Goal: Task Accomplishment & Management: Use online tool/utility

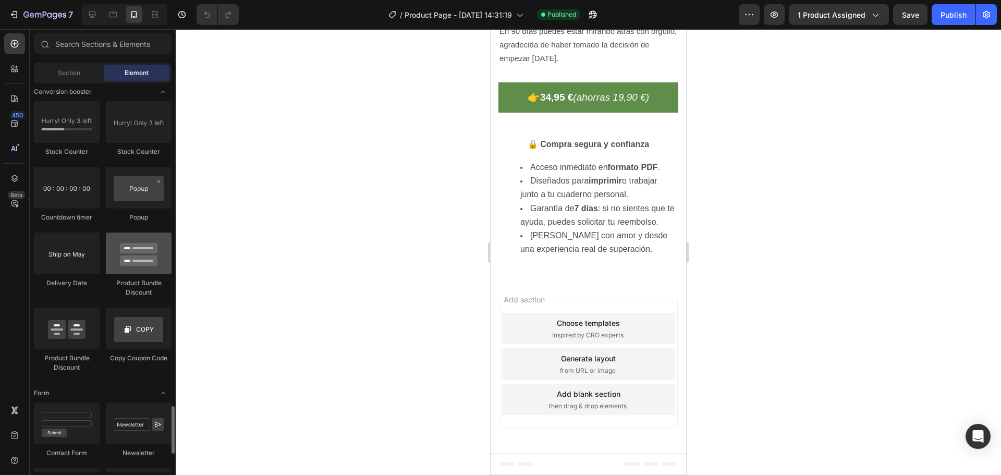
scroll to position [2248, 0]
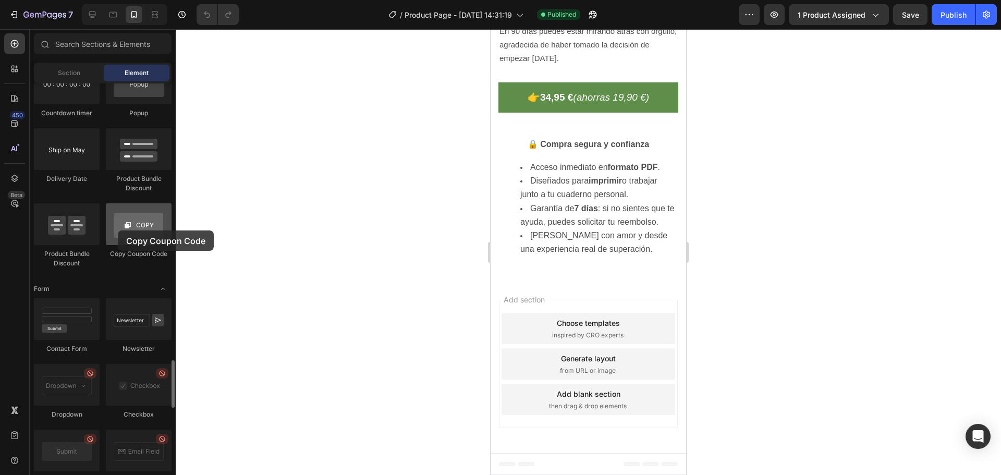
drag, startPoint x: 151, startPoint y: 225, endPoint x: 118, endPoint y: 230, distance: 33.9
click at [118, 230] on div at bounding box center [139, 224] width 66 height 42
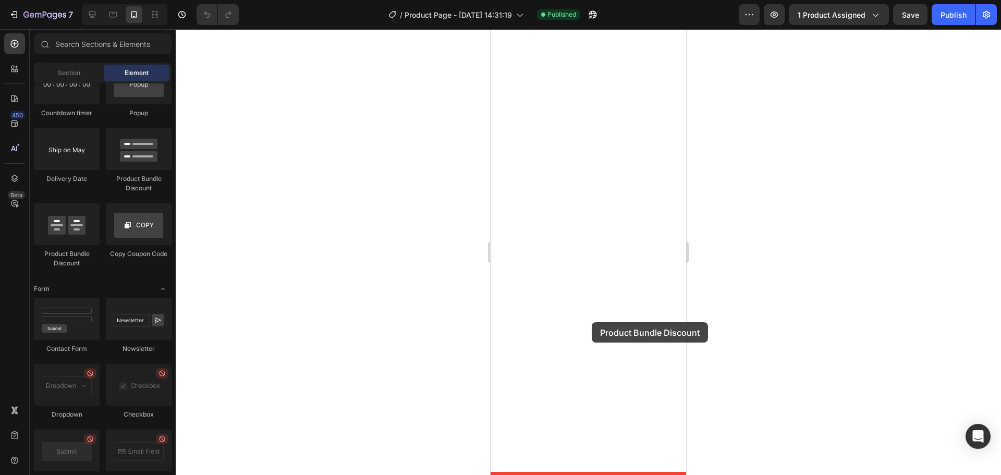
drag, startPoint x: 625, startPoint y: 192, endPoint x: 591, endPoint y: 323, distance: 134.7
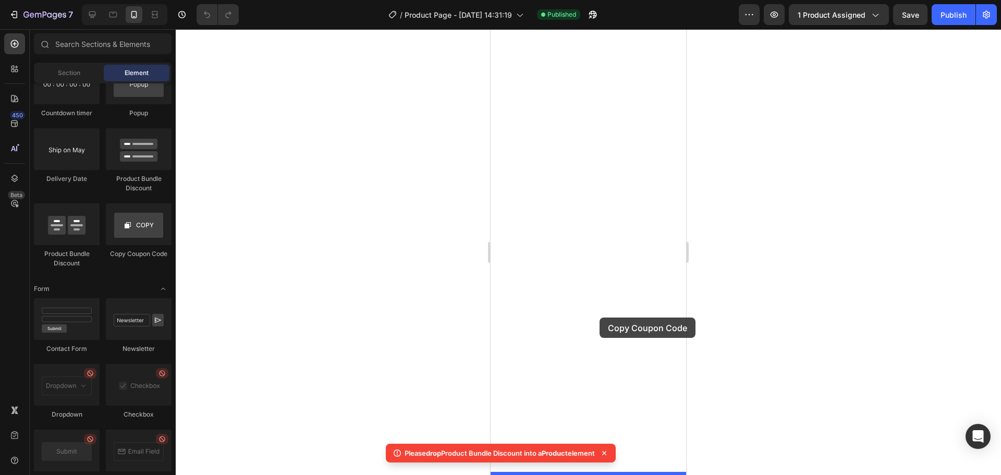
drag, startPoint x: 623, startPoint y: 254, endPoint x: 599, endPoint y: 317, distance: 67.5
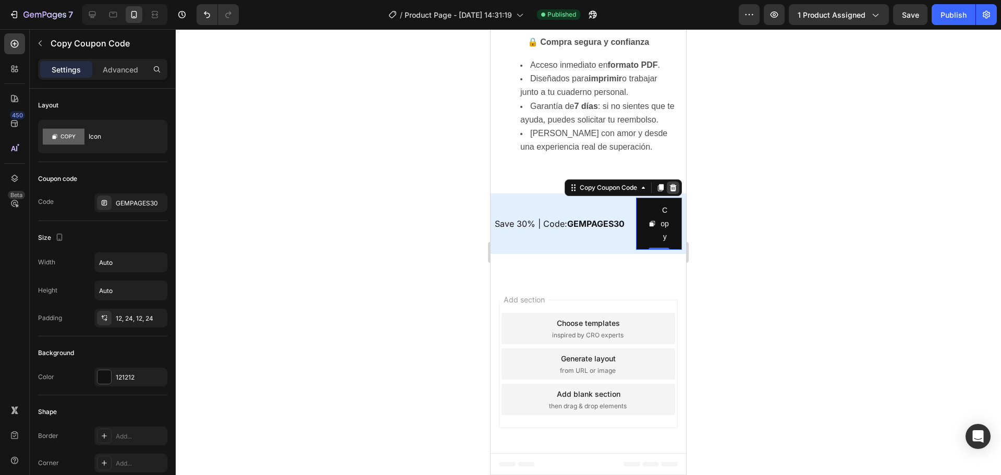
click at [670, 191] on icon at bounding box center [673, 187] width 7 height 7
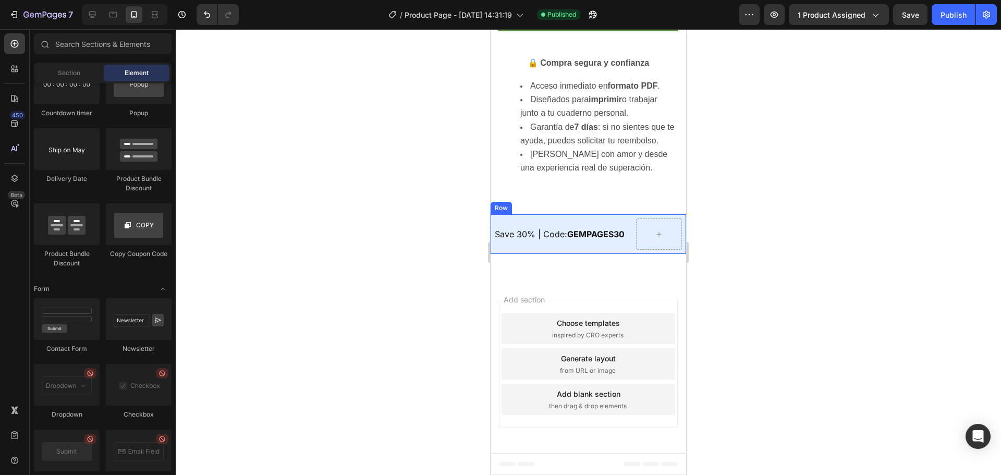
click at [521, 250] on div "Save 30% | Code: GEMPAGES30 Text Block" at bounding box center [563, 233] width 137 height 31
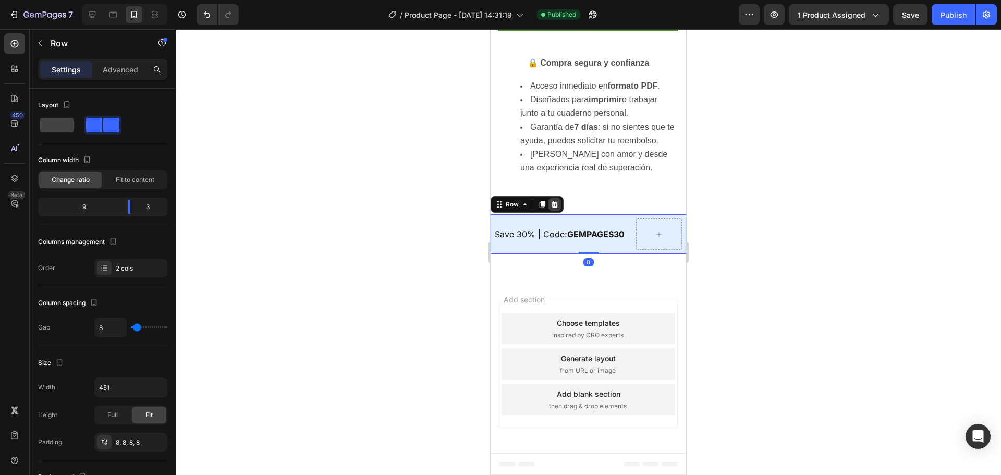
click at [554, 208] on icon at bounding box center [555, 204] width 7 height 7
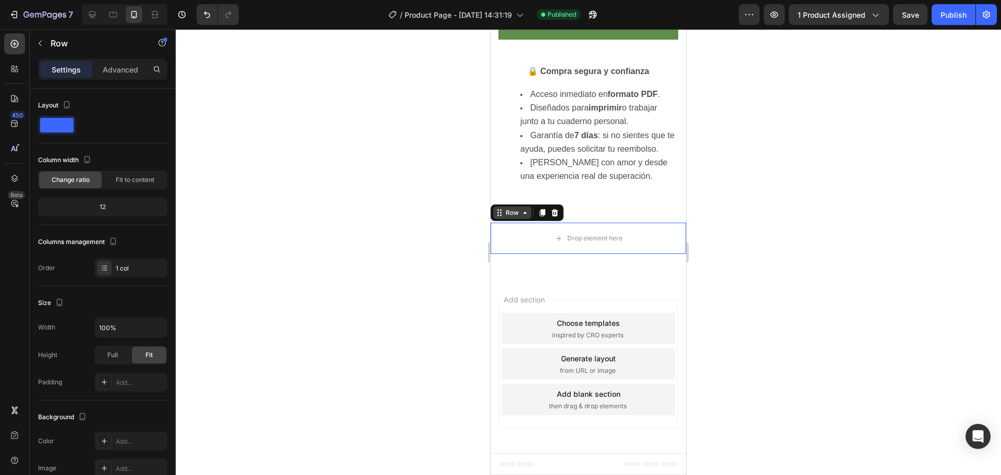
click at [505, 221] on div "Row" at bounding box center [527, 212] width 73 height 17
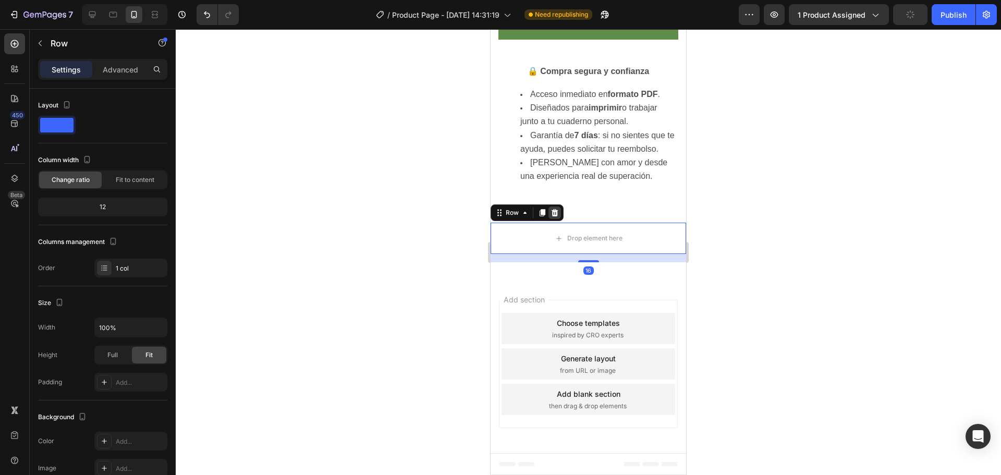
click at [553, 216] on icon at bounding box center [555, 212] width 7 height 7
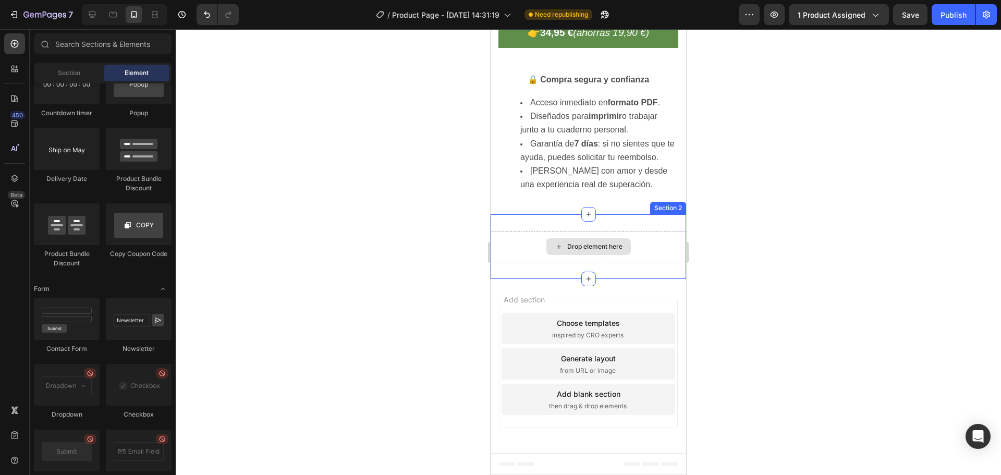
click at [626, 262] on div "Drop element here" at bounding box center [588, 246] width 195 height 31
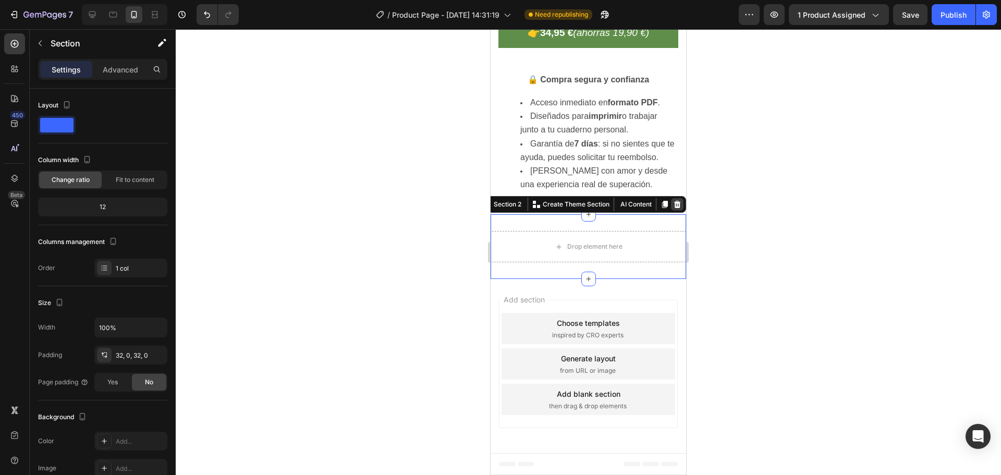
click at [674, 208] on icon at bounding box center [677, 204] width 7 height 7
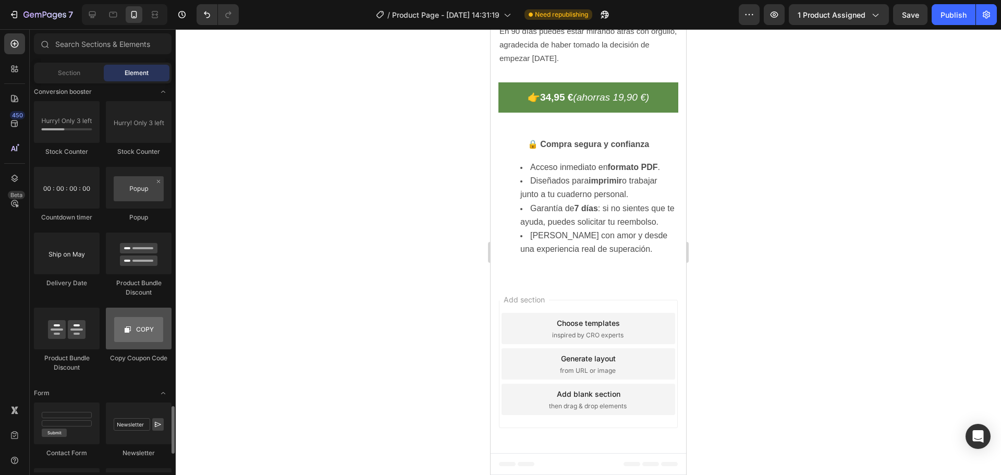
scroll to position [2196, 0]
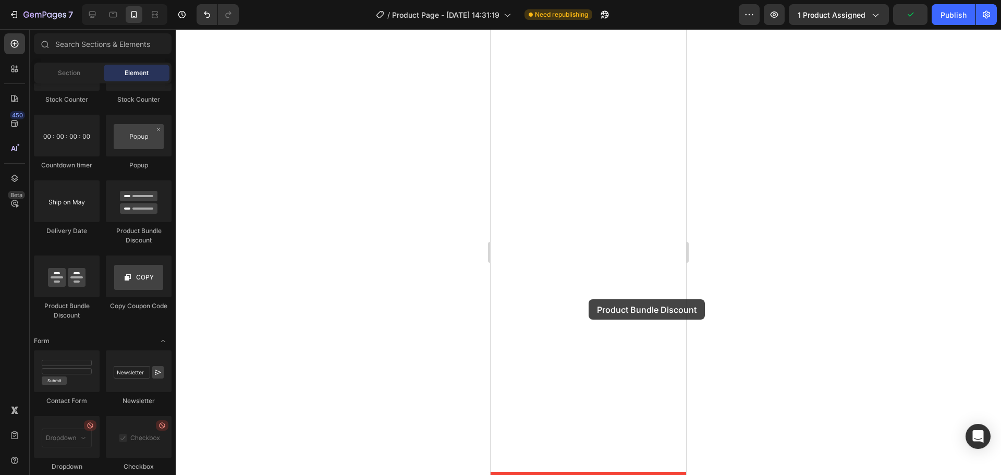
drag, startPoint x: 553, startPoint y: 313, endPoint x: 589, endPoint y: 299, distance: 37.9
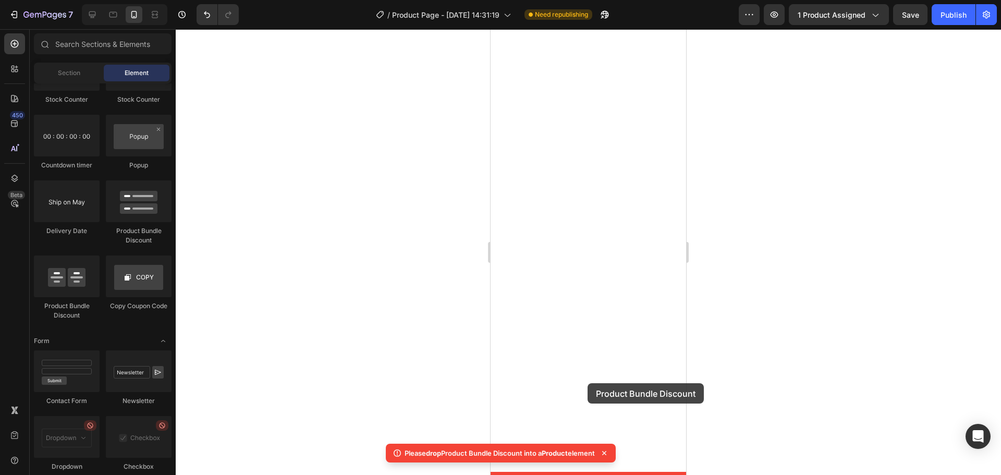
drag, startPoint x: 565, startPoint y: 329, endPoint x: 587, endPoint y: 385, distance: 59.8
drag, startPoint x: 560, startPoint y: 307, endPoint x: 597, endPoint y: 378, distance: 80.9
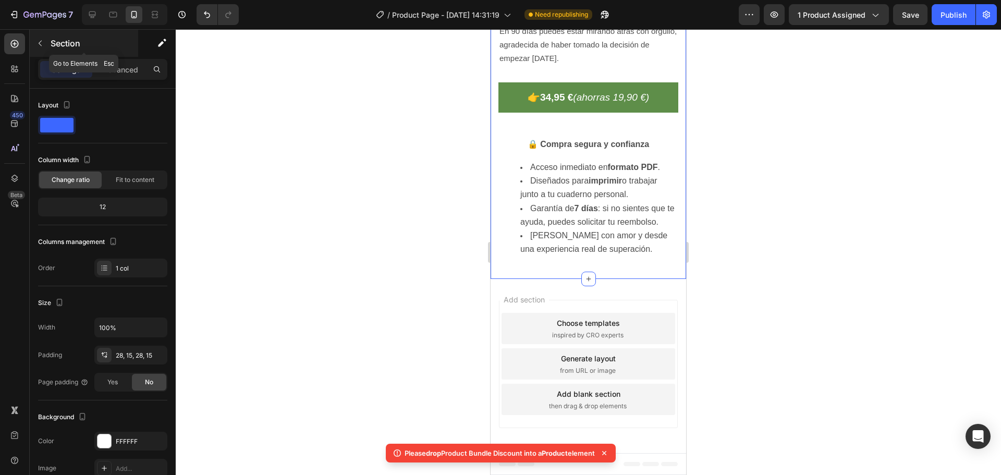
click at [43, 46] on icon "button" at bounding box center [40, 43] width 8 height 8
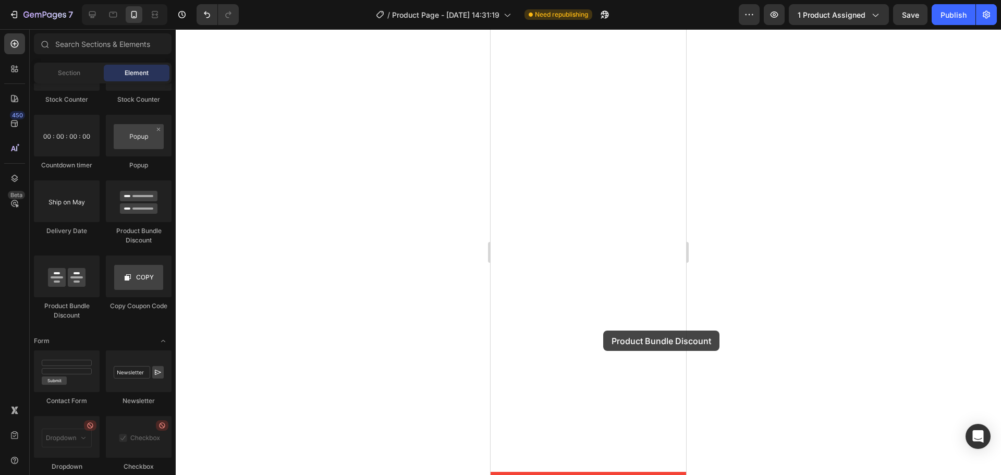
drag, startPoint x: 554, startPoint y: 321, endPoint x: 603, endPoint y: 330, distance: 50.4
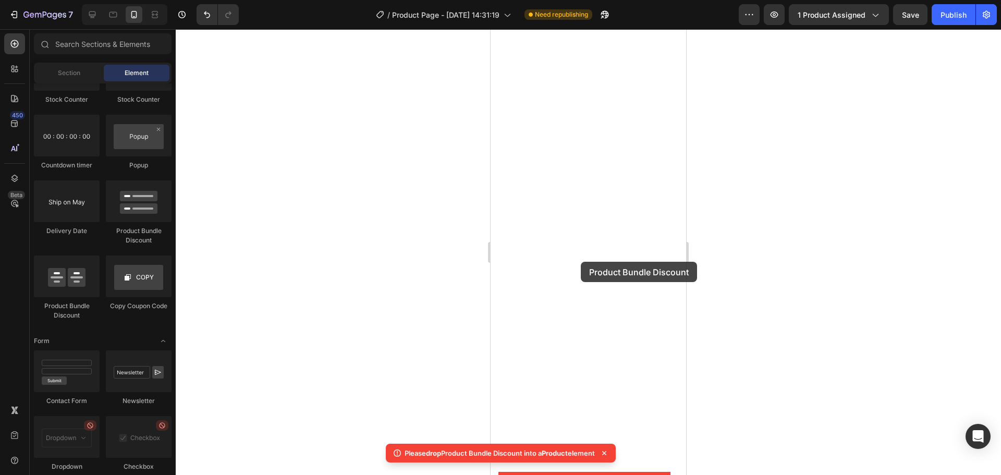
drag, startPoint x: 536, startPoint y: 307, endPoint x: 581, endPoint y: 262, distance: 63.0
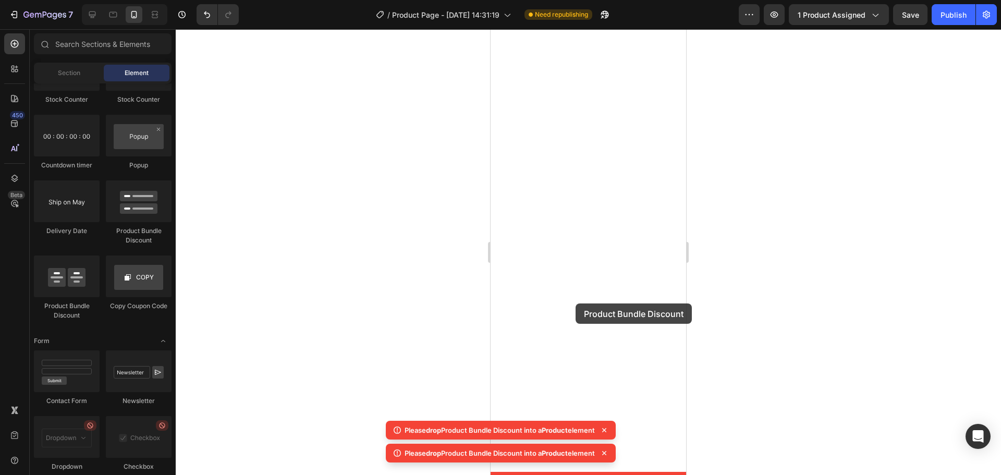
drag, startPoint x: 559, startPoint y: 310, endPoint x: 576, endPoint y: 303, distance: 17.8
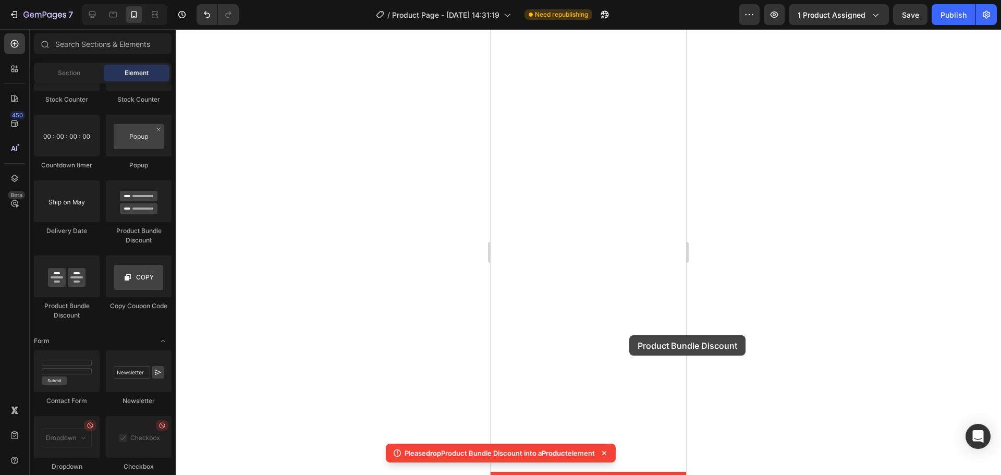
drag, startPoint x: 549, startPoint y: 316, endPoint x: 629, endPoint y: 335, distance: 81.9
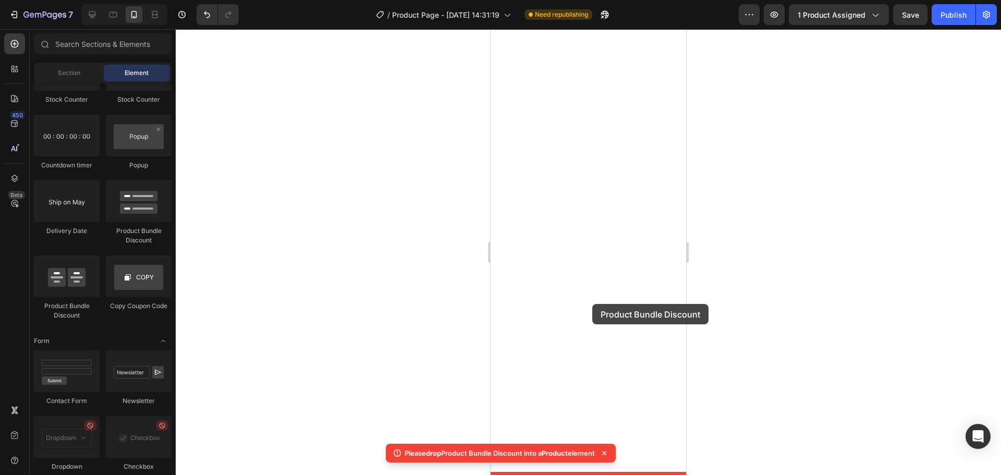
drag, startPoint x: 562, startPoint y: 307, endPoint x: 592, endPoint y: 304, distance: 30.3
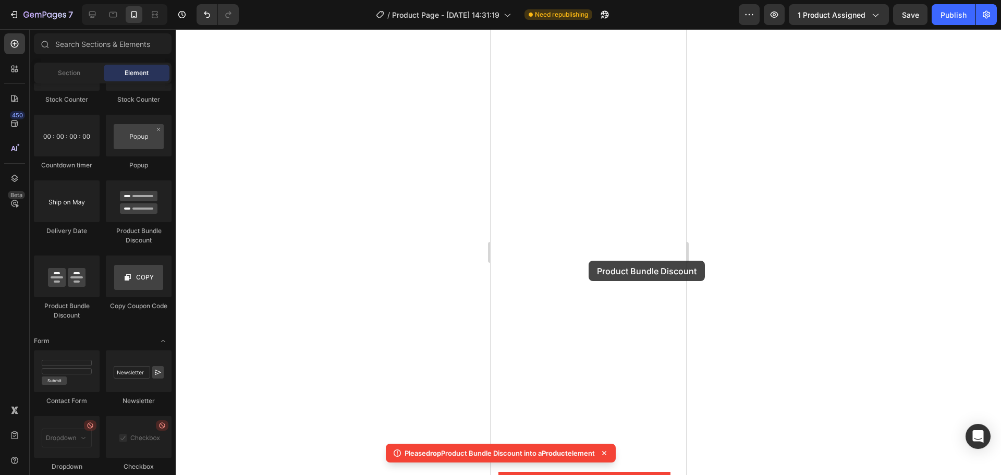
drag, startPoint x: 565, startPoint y: 311, endPoint x: 589, endPoint y: 261, distance: 56.0
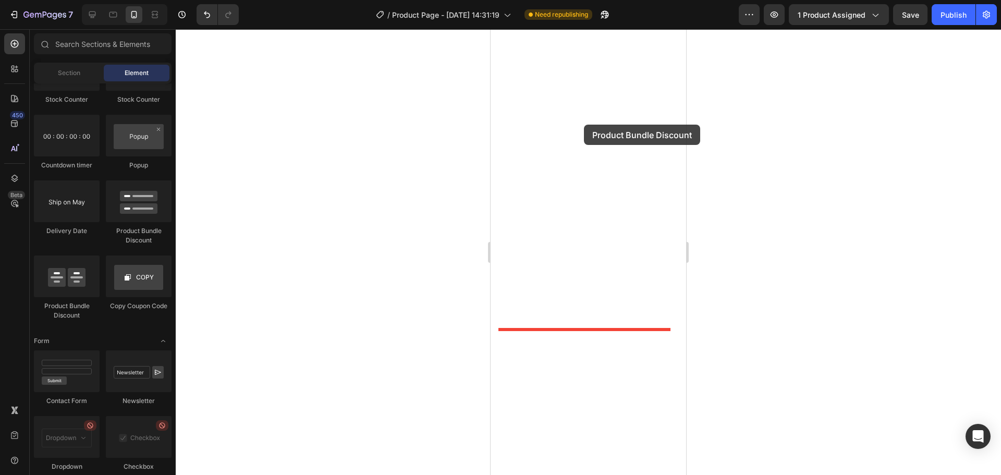
drag, startPoint x: 563, startPoint y: 302, endPoint x: 584, endPoint y: 125, distance: 179.0
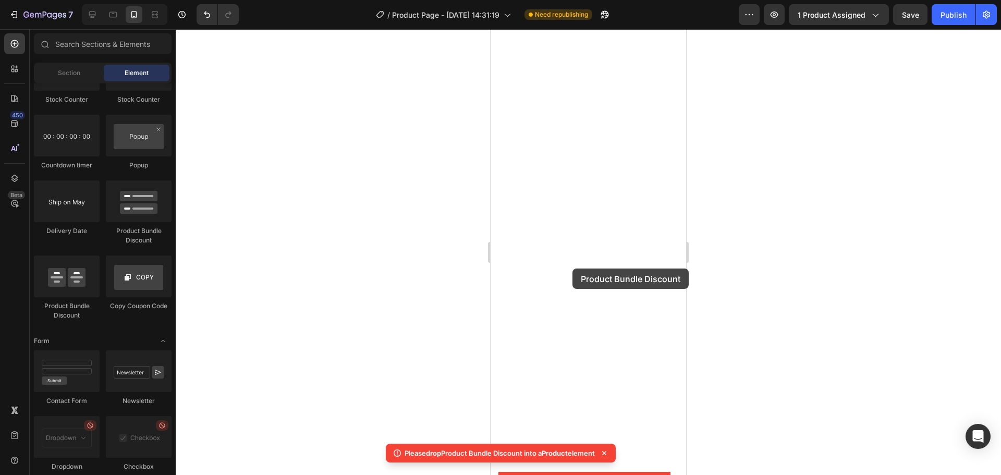
drag, startPoint x: 639, startPoint y: 244, endPoint x: 572, endPoint y: 268, distance: 70.4
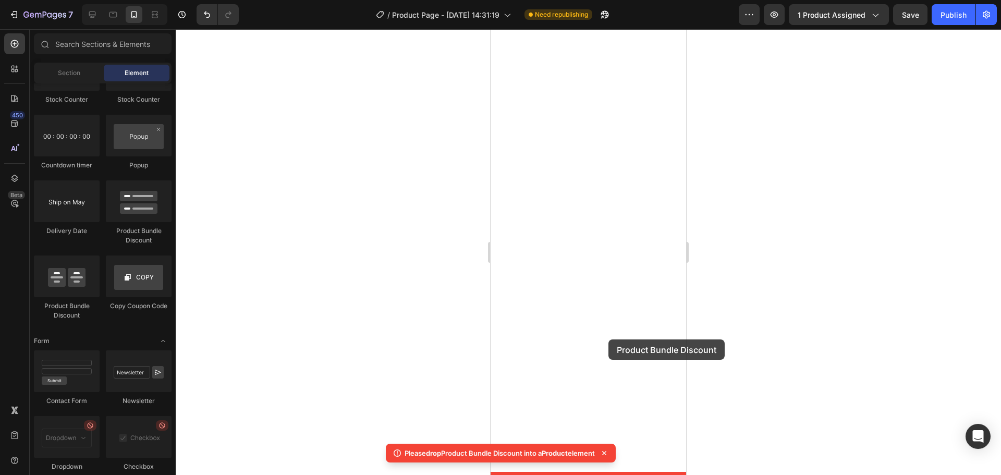
drag, startPoint x: 627, startPoint y: 243, endPoint x: 608, endPoint y: 339, distance: 98.2
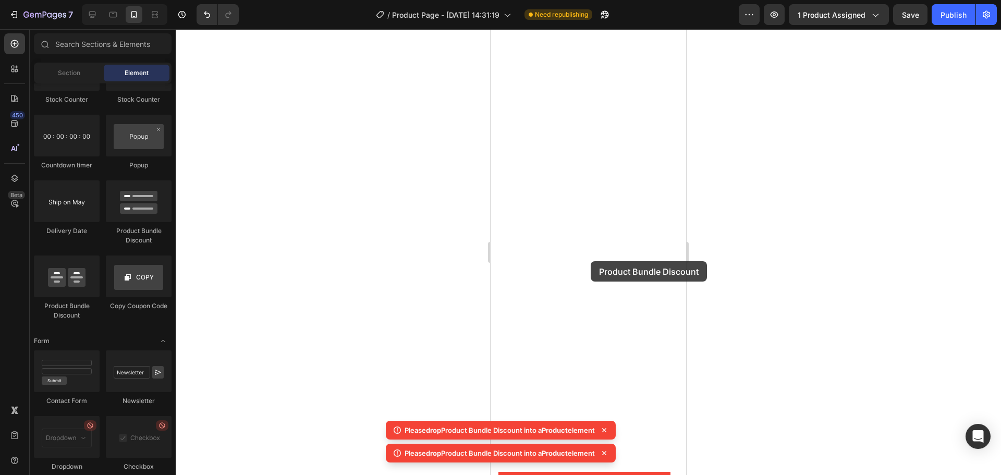
drag, startPoint x: 628, startPoint y: 236, endPoint x: 591, endPoint y: 261, distance: 45.0
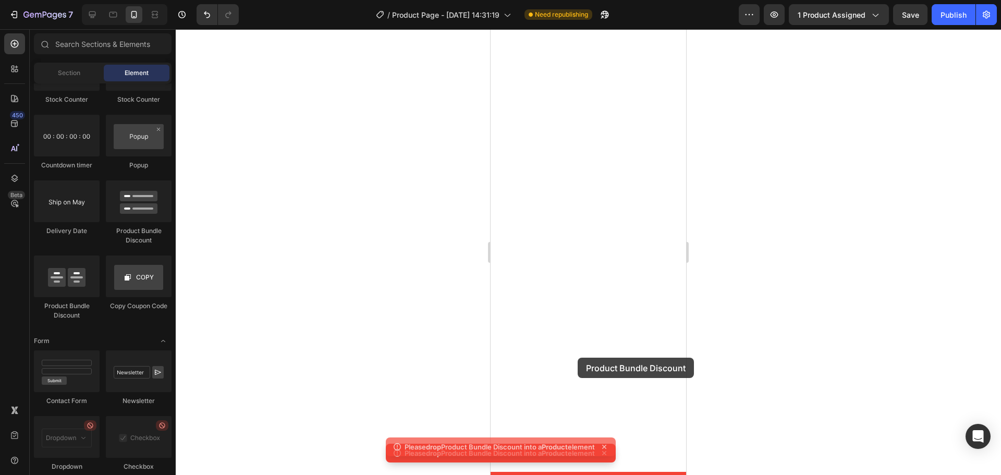
drag, startPoint x: 640, startPoint y: 229, endPoint x: 578, endPoint y: 358, distance: 142.5
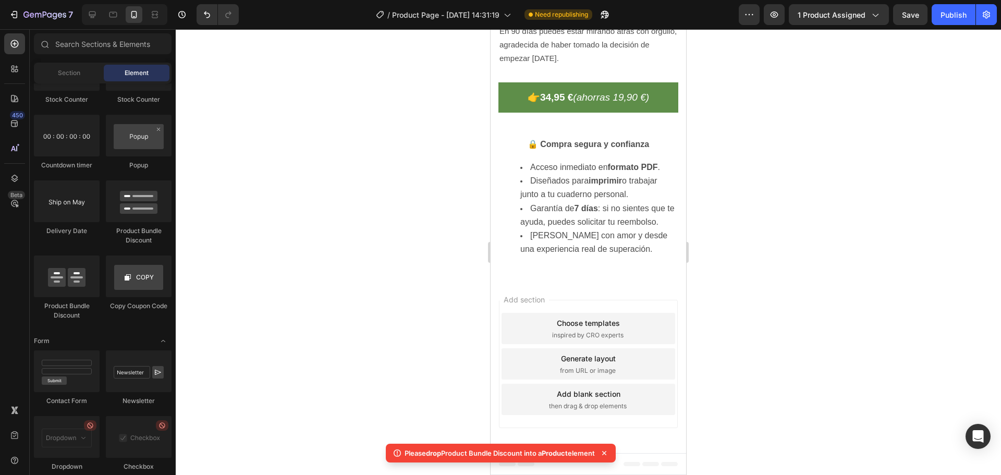
click at [607, 391] on div "Add blank section" at bounding box center [589, 393] width 64 height 11
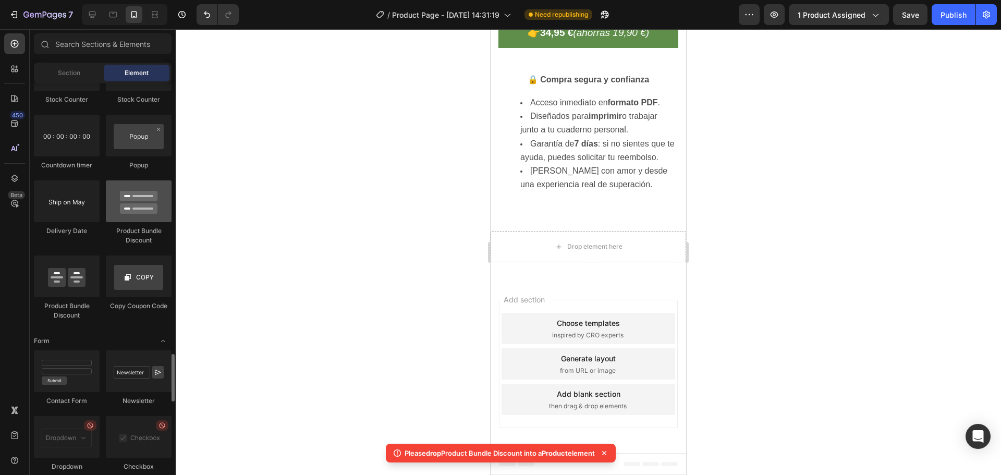
click at [133, 204] on div at bounding box center [139, 201] width 66 height 42
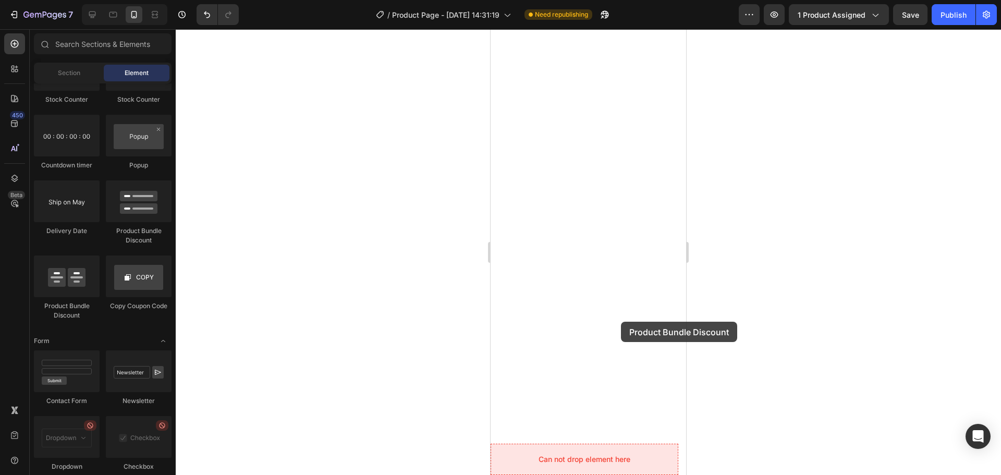
drag, startPoint x: 665, startPoint y: 250, endPoint x: 621, endPoint y: 322, distance: 84.5
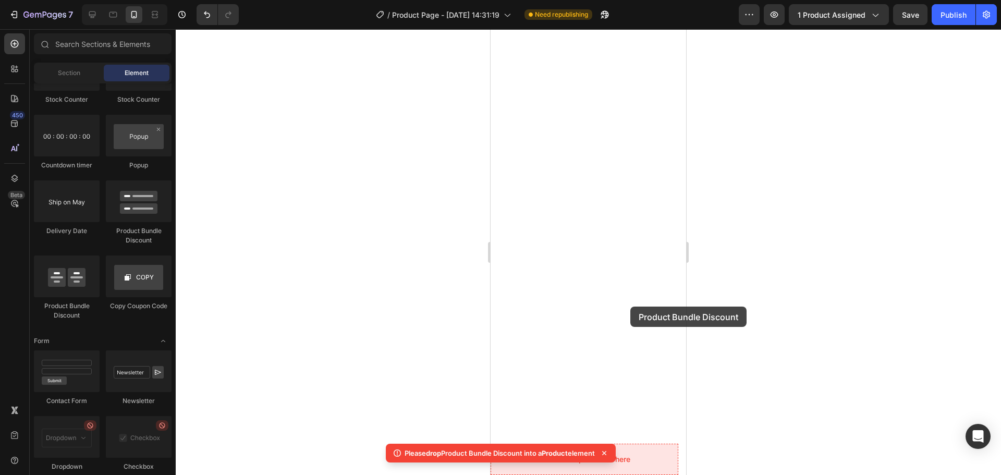
drag, startPoint x: 570, startPoint y: 315, endPoint x: 630, endPoint y: 307, distance: 60.5
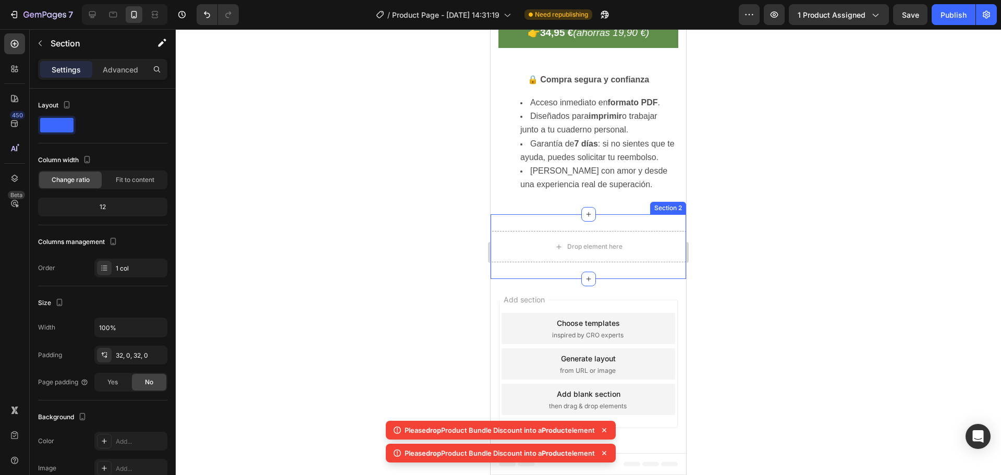
click at [658, 214] on div "Section 2" at bounding box center [668, 208] width 36 height 13
click at [674, 208] on icon at bounding box center [677, 204] width 7 height 7
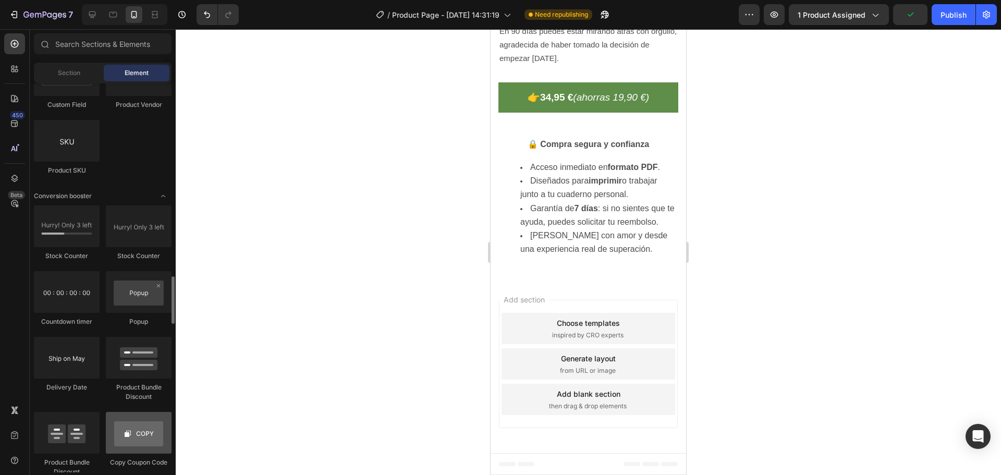
scroll to position [1987, 0]
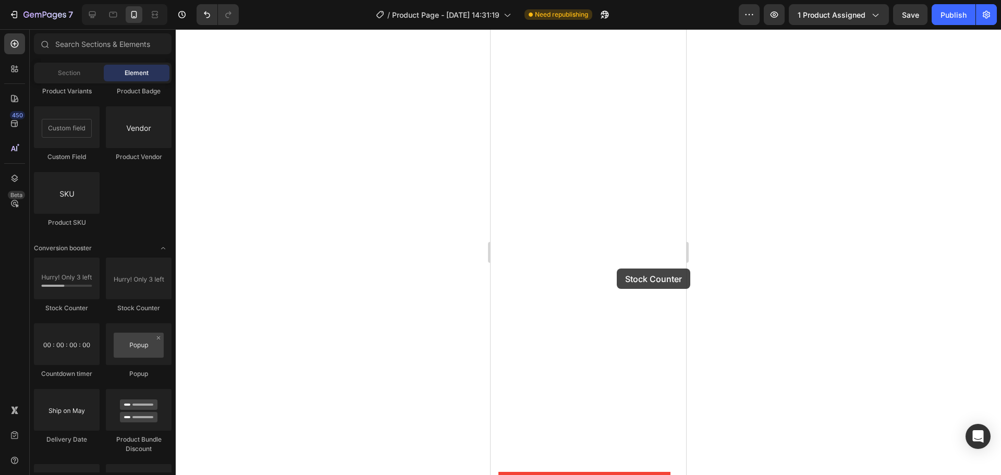
drag, startPoint x: 574, startPoint y: 304, endPoint x: 617, endPoint y: 268, distance: 55.5
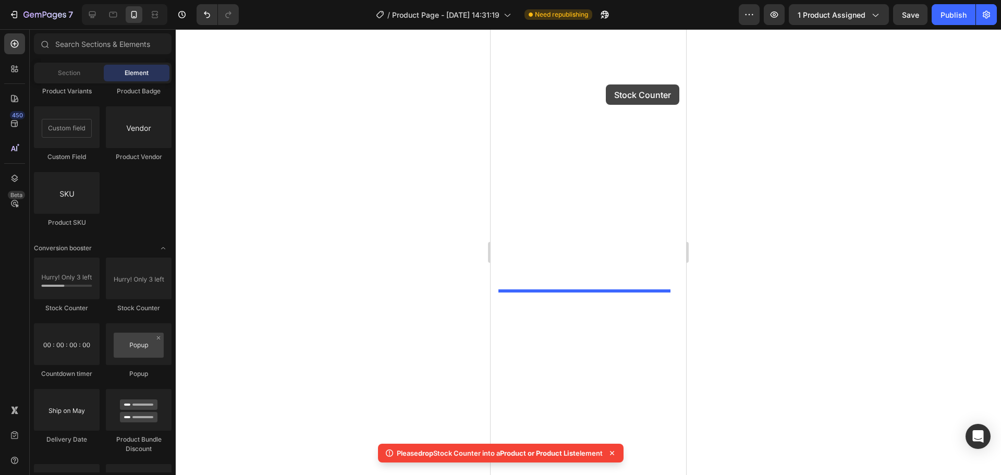
drag, startPoint x: 556, startPoint y: 296, endPoint x: 606, endPoint y: 84, distance: 217.4
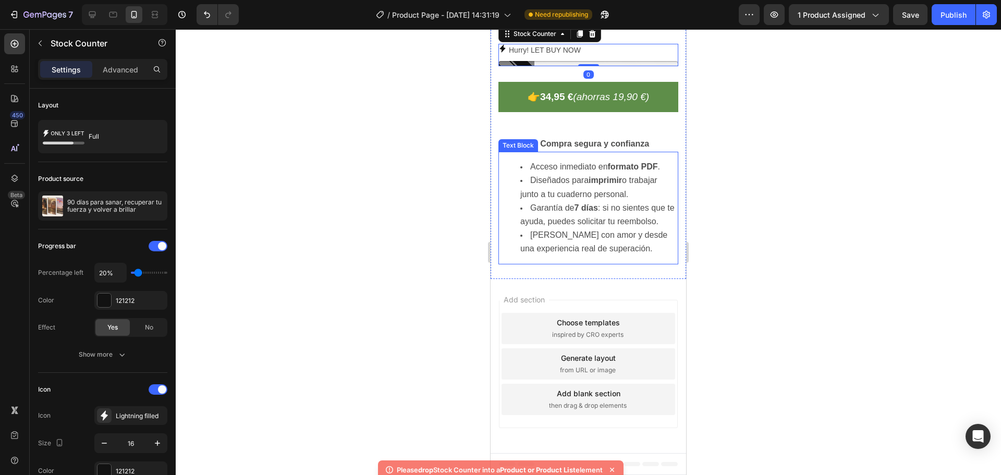
scroll to position [3278, 0]
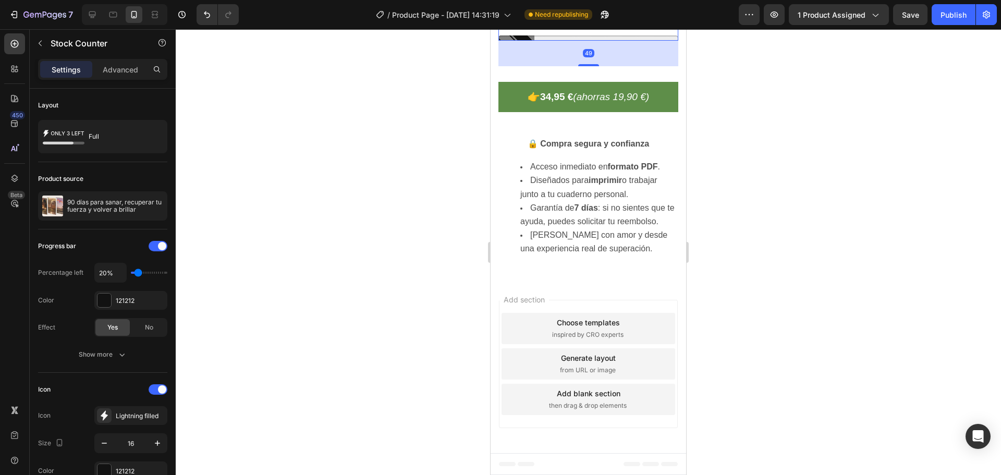
drag, startPoint x: 589, startPoint y: 191, endPoint x: 593, endPoint y: 226, distance: 35.6
click at [573, 41] on div "49" at bounding box center [588, 41] width 180 height 0
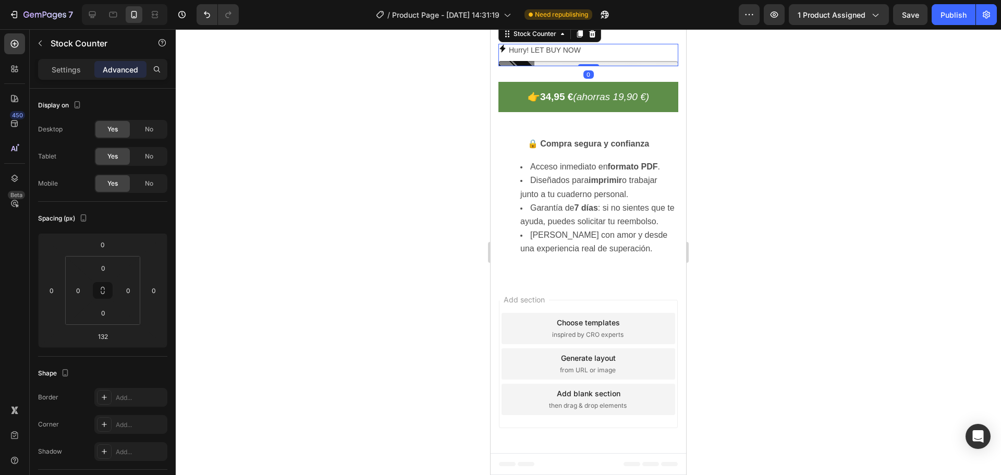
drag, startPoint x: 588, startPoint y: 261, endPoint x: 588, endPoint y: 175, distance: 85.5
click at [588, 66] on div "Hurry! LET BUY NOW Stock Counter 0" at bounding box center [588, 55] width 180 height 22
type input "0"
click at [558, 57] on p "Hurry! LET BUY NOW" at bounding box center [545, 50] width 72 height 13
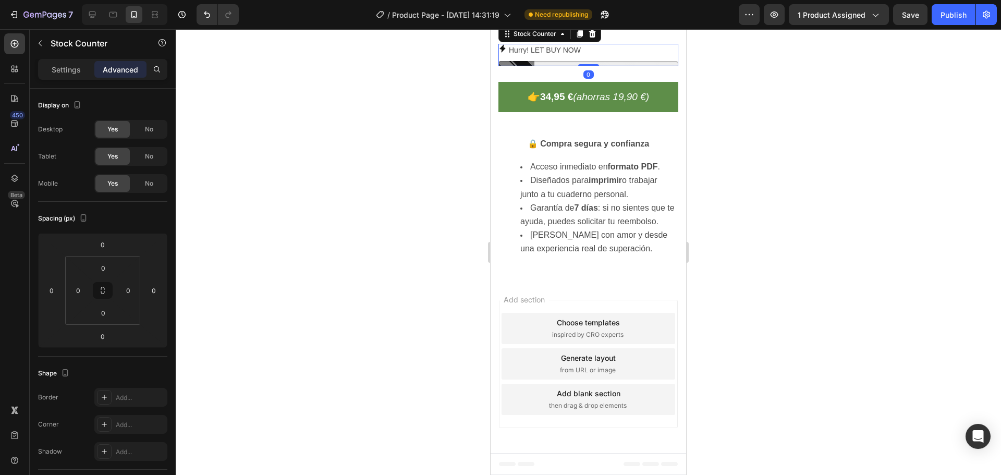
click at [558, 57] on p "Hurry! LET BUY NOW" at bounding box center [545, 50] width 72 height 13
click at [518, 57] on p "Hurry! LET BUY NOW" at bounding box center [545, 50] width 72 height 13
click at [540, 39] on div "Stock Counter" at bounding box center [534, 33] width 47 height 9
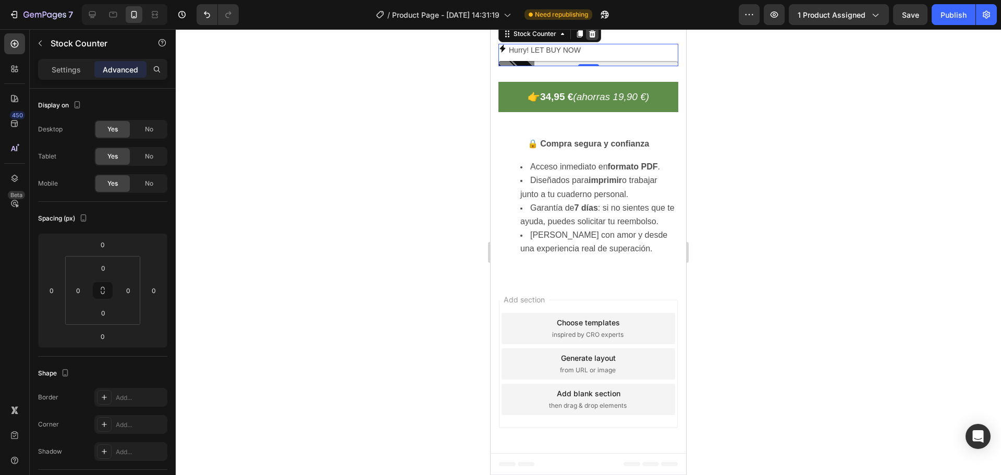
click at [593, 38] on icon at bounding box center [592, 33] width 7 height 7
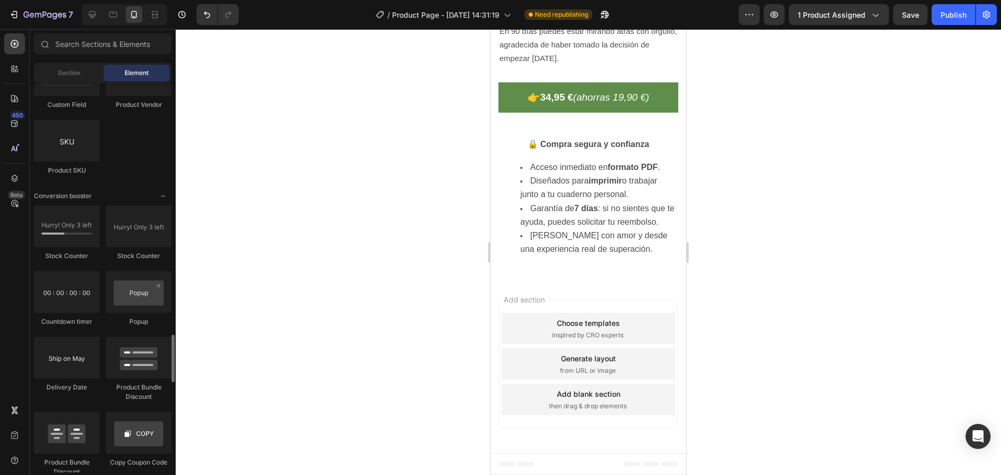
scroll to position [2091, 0]
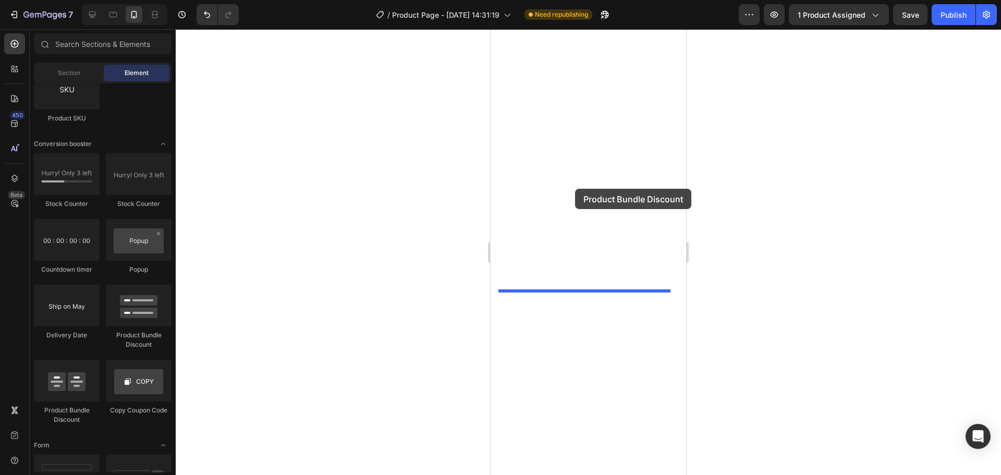
drag, startPoint x: 575, startPoint y: 407, endPoint x: 575, endPoint y: 189, distance: 217.9
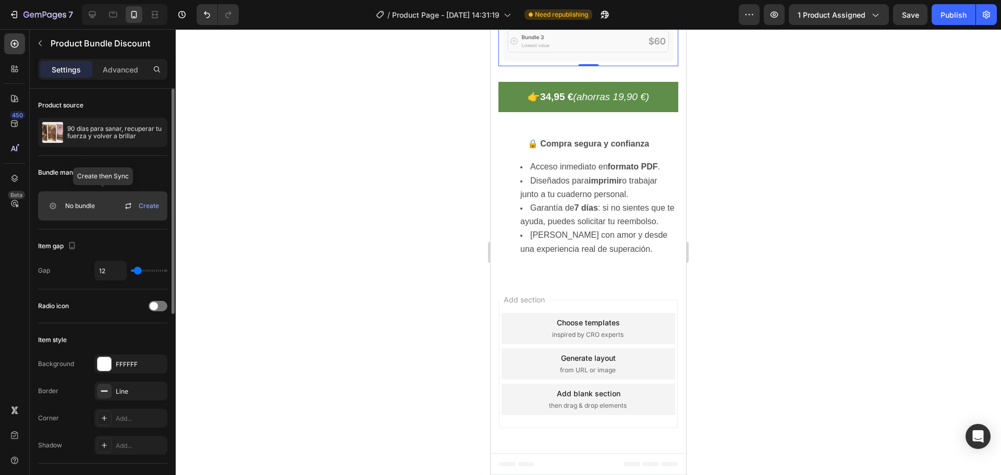
click at [124, 207] on icon at bounding box center [128, 206] width 13 height 13
click at [112, 207] on div "No bundle Create" at bounding box center [102, 205] width 129 height 29
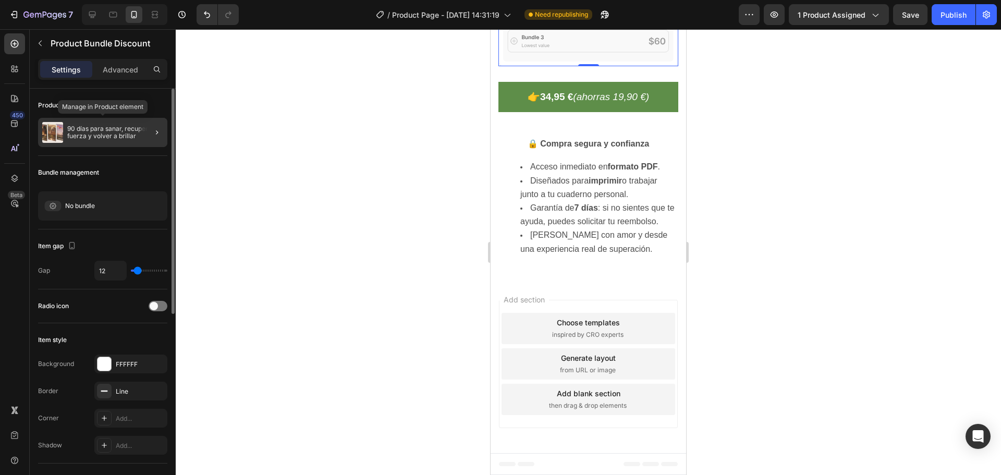
click at [133, 130] on p "90 días para sanar, recuperar tu fuerza y volver a brillar" at bounding box center [115, 132] width 96 height 15
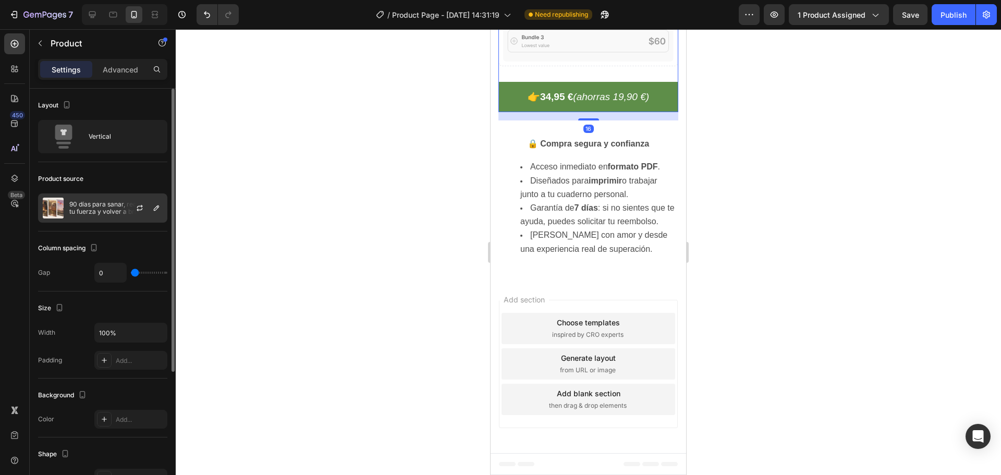
click at [130, 202] on div at bounding box center [144, 208] width 46 height 28
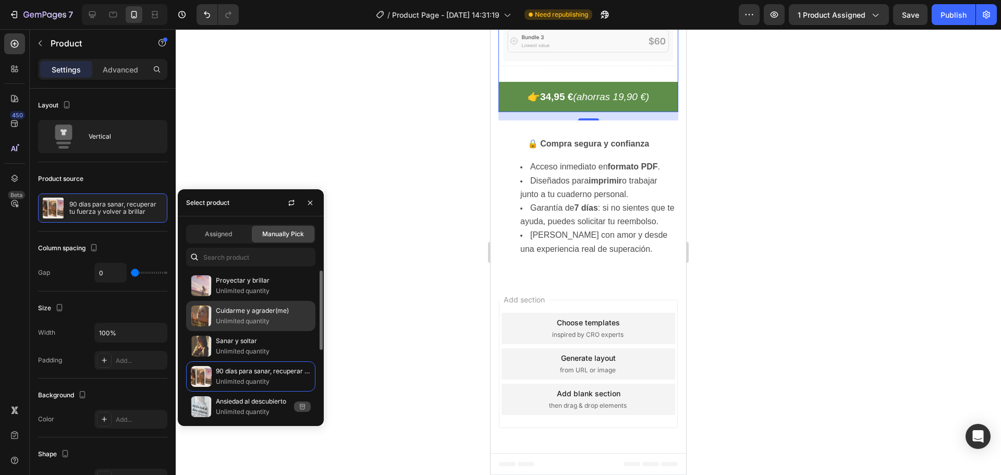
click at [256, 314] on p "Cuidarme y agrader(me)" at bounding box center [263, 310] width 95 height 10
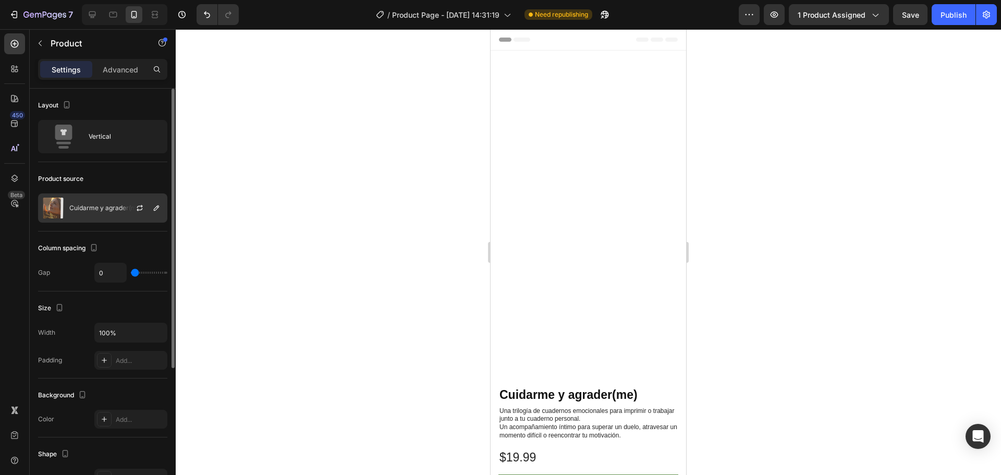
click at [112, 203] on div "Cuidarme y agrader(me)" at bounding box center [102, 207] width 129 height 29
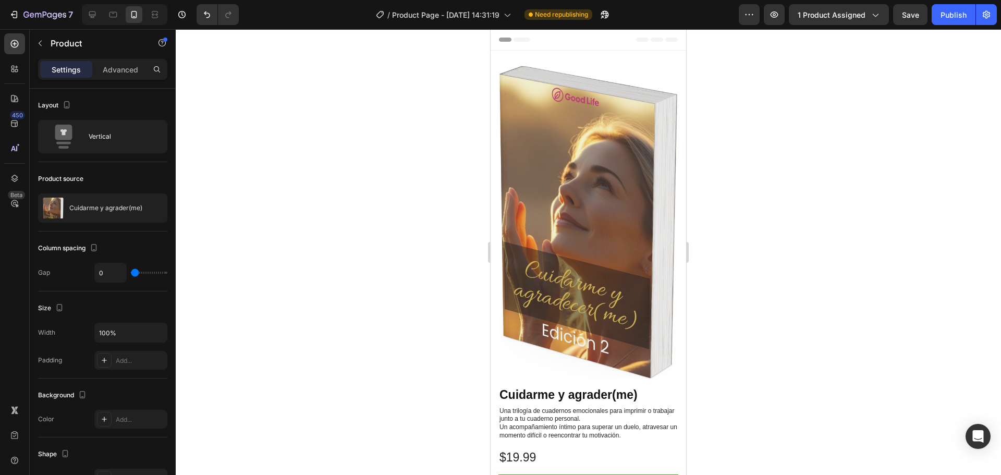
click at [341, 143] on div at bounding box center [588, 252] width 825 height 446
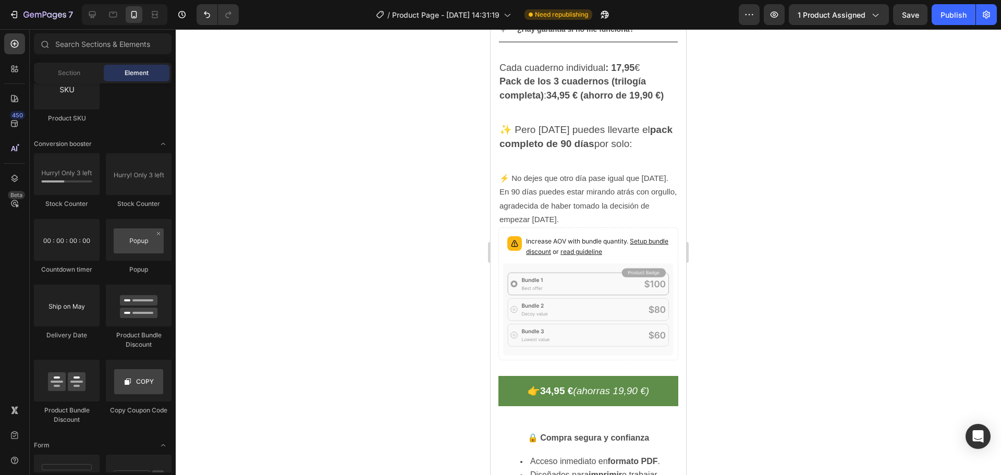
scroll to position [3388, 0]
click at [581, 283] on icon at bounding box center [588, 309] width 170 height 92
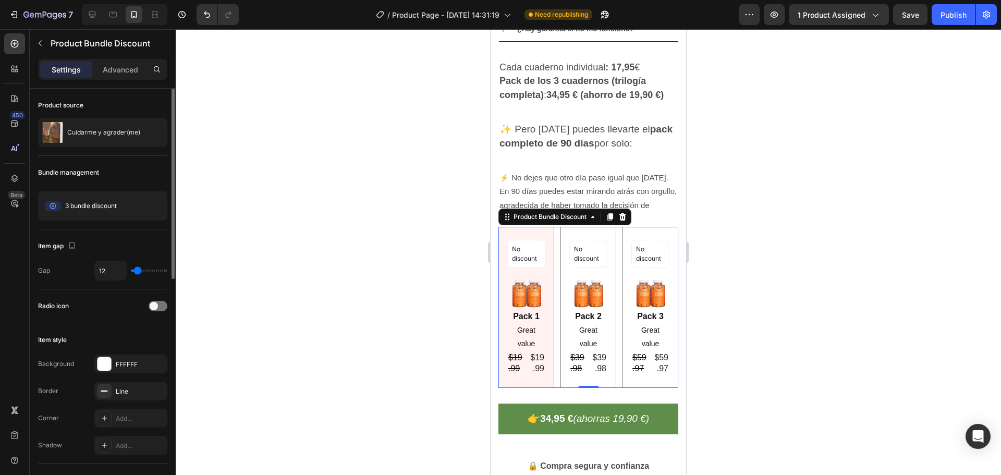
scroll to position [52, 0]
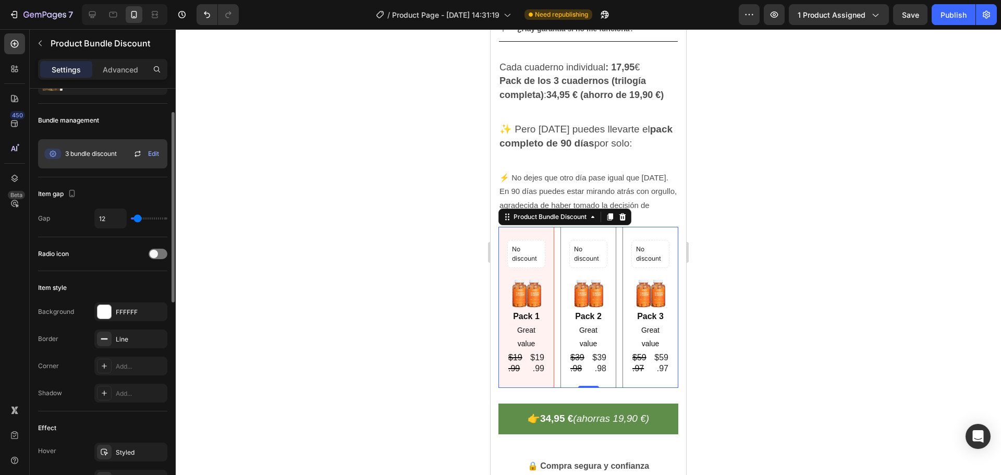
click at [152, 154] on span "Edit" at bounding box center [153, 153] width 11 height 9
click at [152, 255] on span at bounding box center [154, 254] width 8 height 8
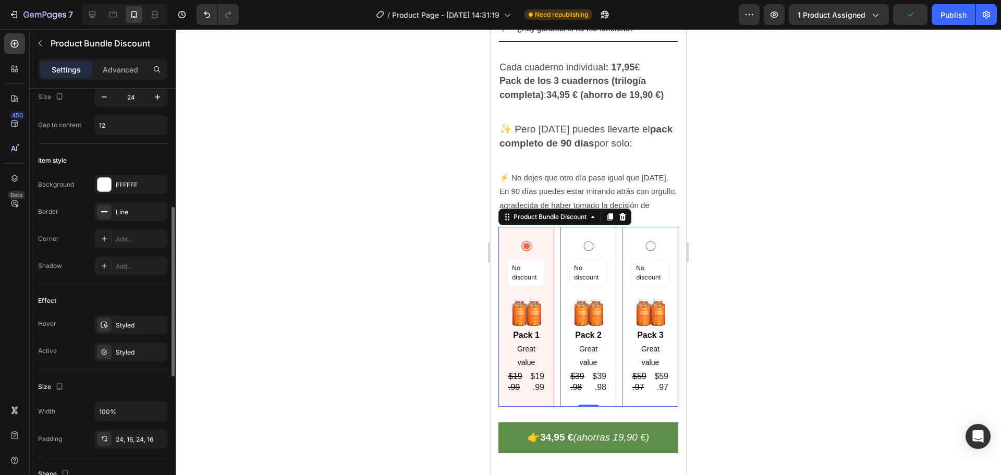
scroll to position [0, 0]
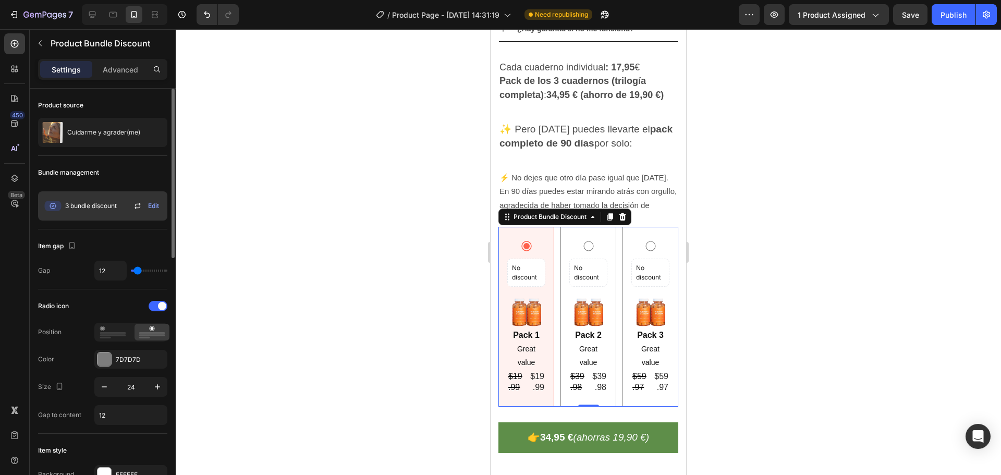
click at [150, 207] on span "Edit" at bounding box center [153, 205] width 11 height 9
click at [50, 204] on icon at bounding box center [52, 206] width 17 height 10
type input "27"
type input "73"
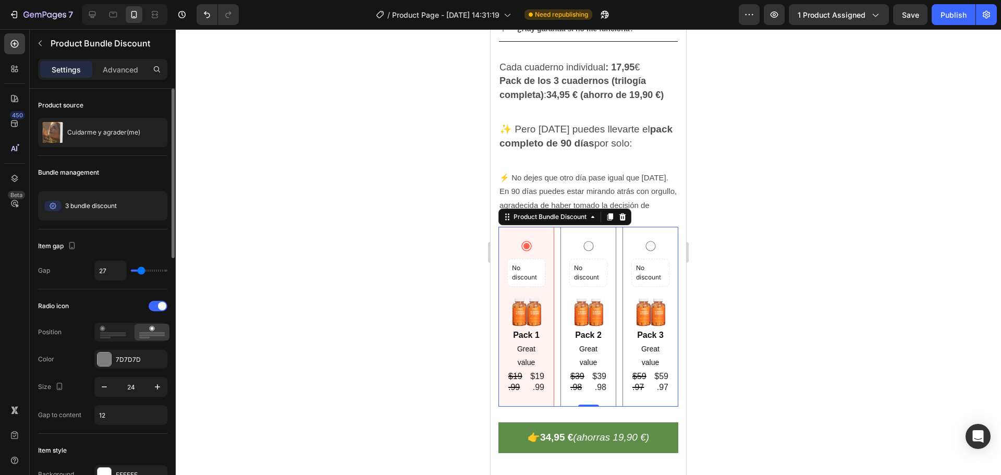
type input "73"
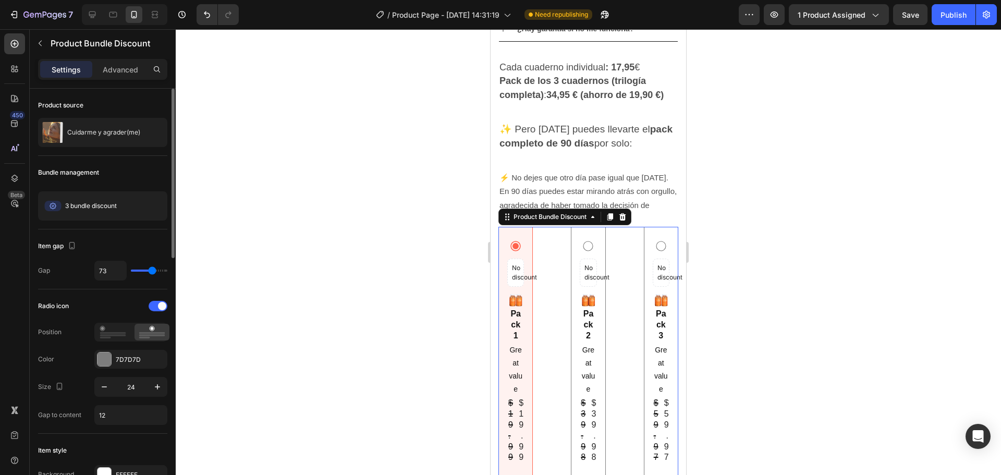
type input "78"
type input "80"
type input "82"
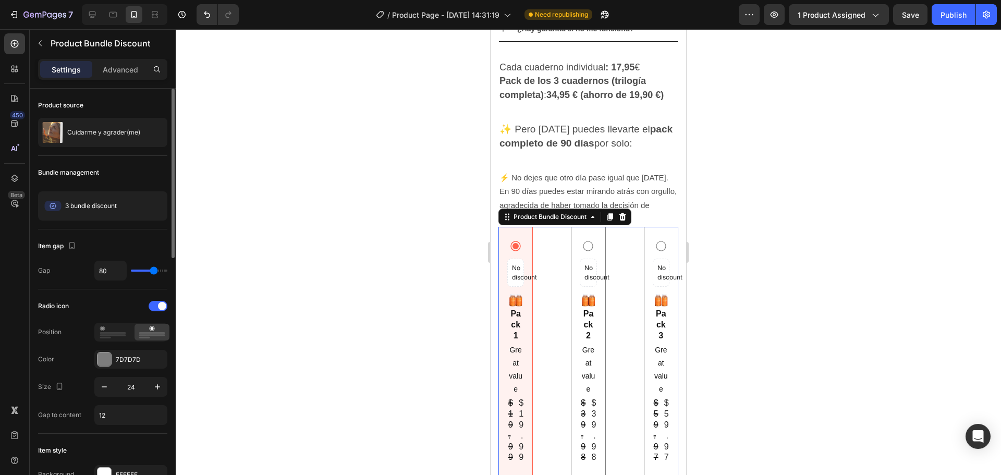
type input "82"
type input "96"
type input "118"
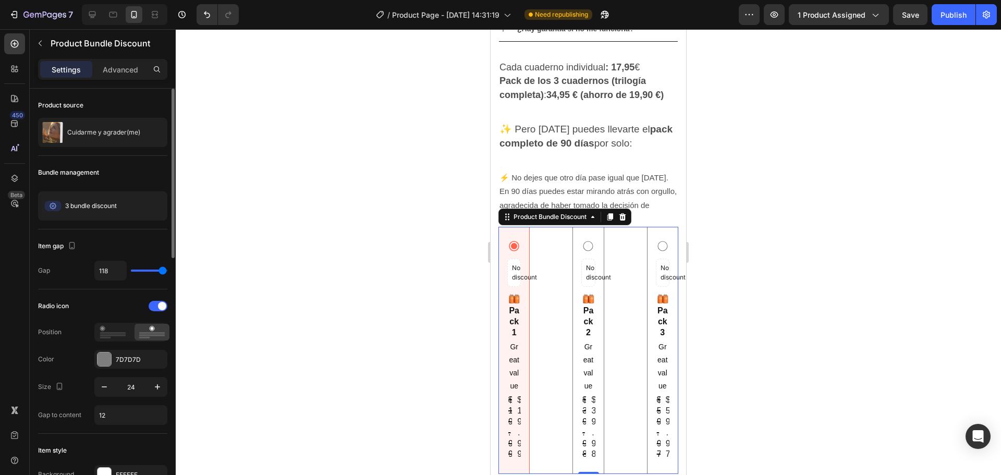
type input "120"
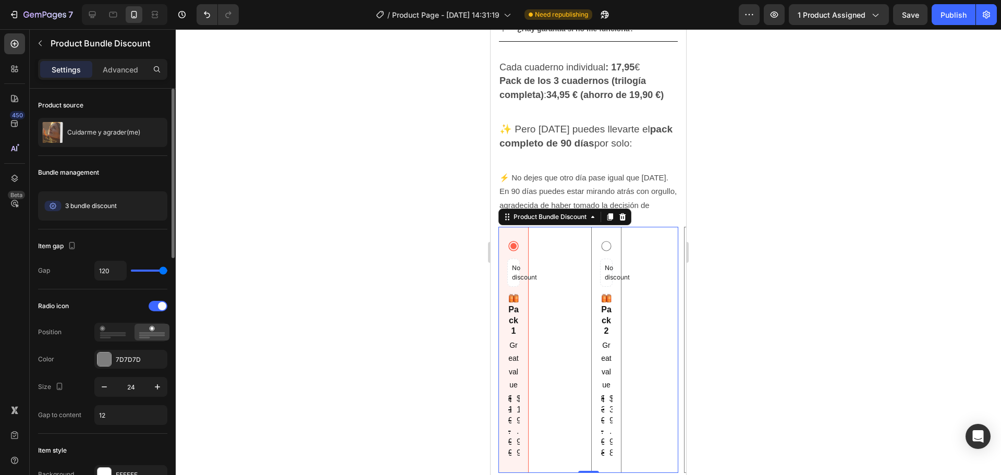
type input "111"
type input "2"
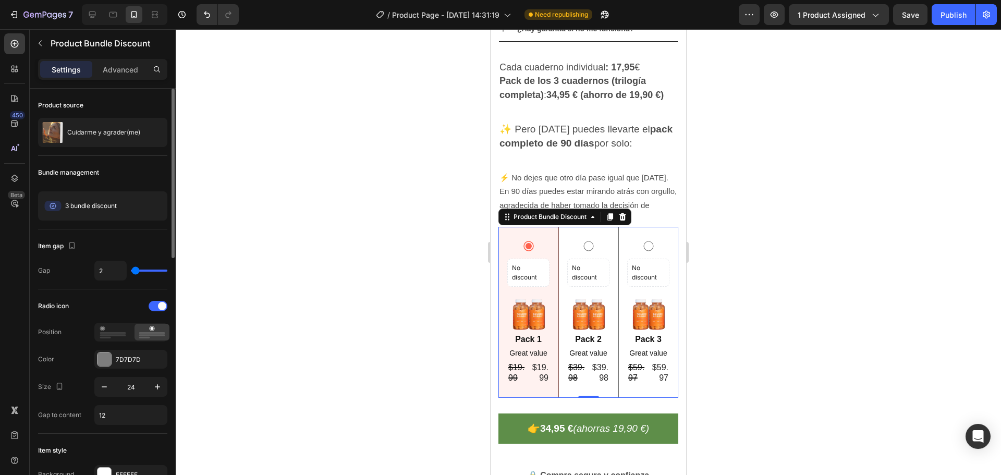
type input "0"
type input "2"
type input "4"
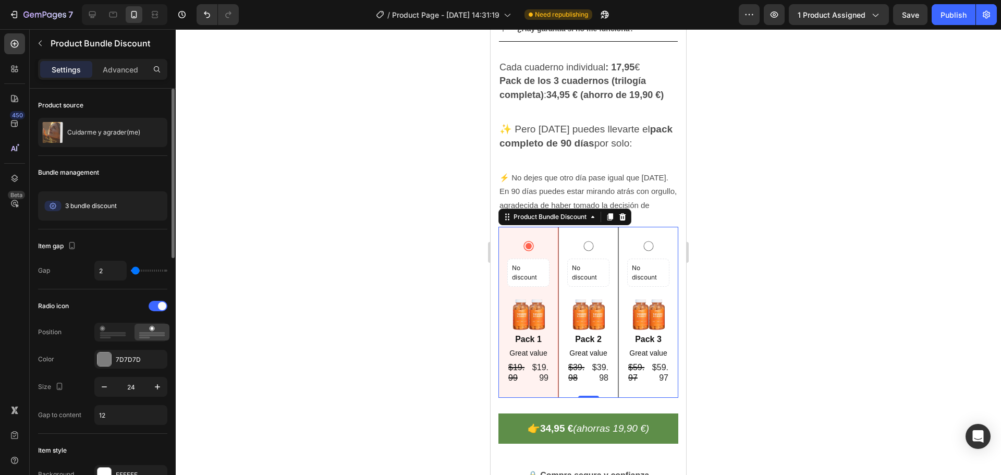
type input "4"
type input "7"
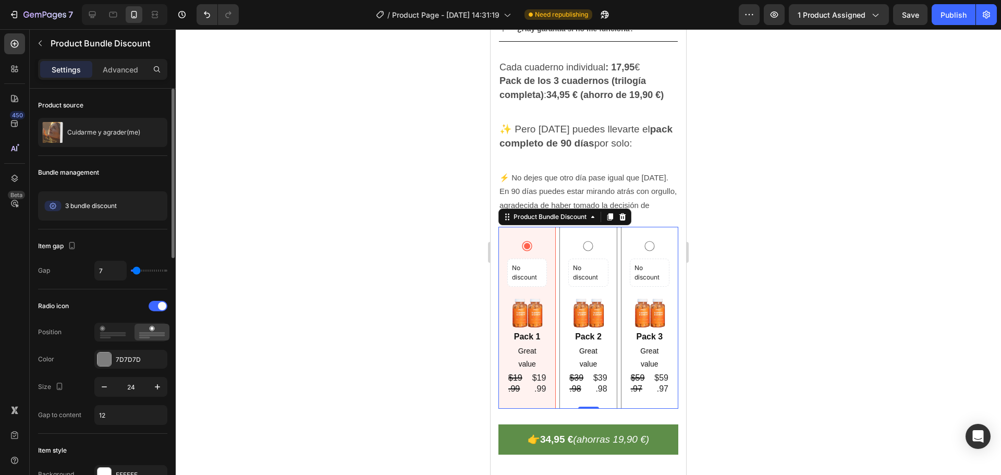
type input "9"
type input "13"
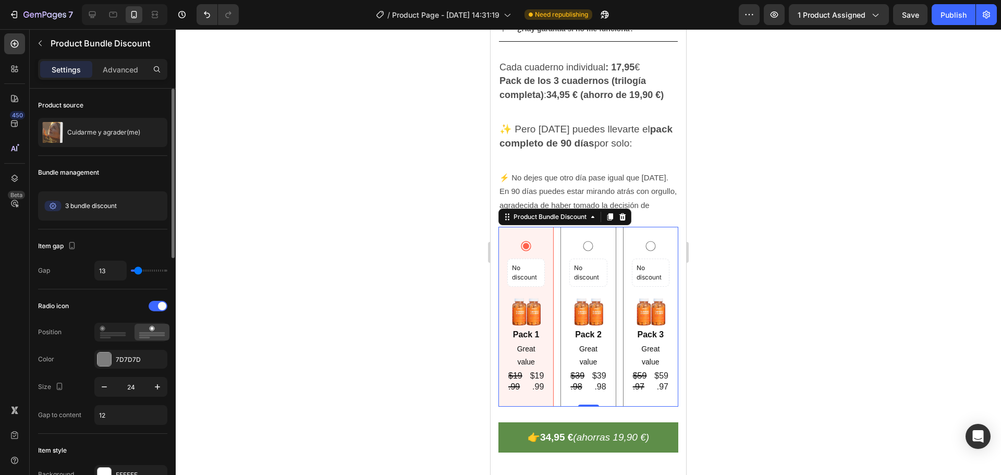
type input "11"
type input "9"
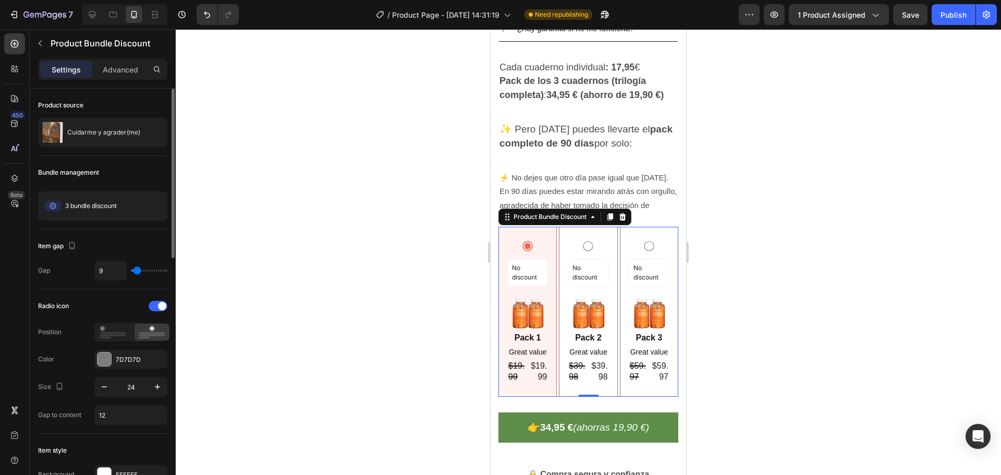
type input "4"
type input "2"
type input "0"
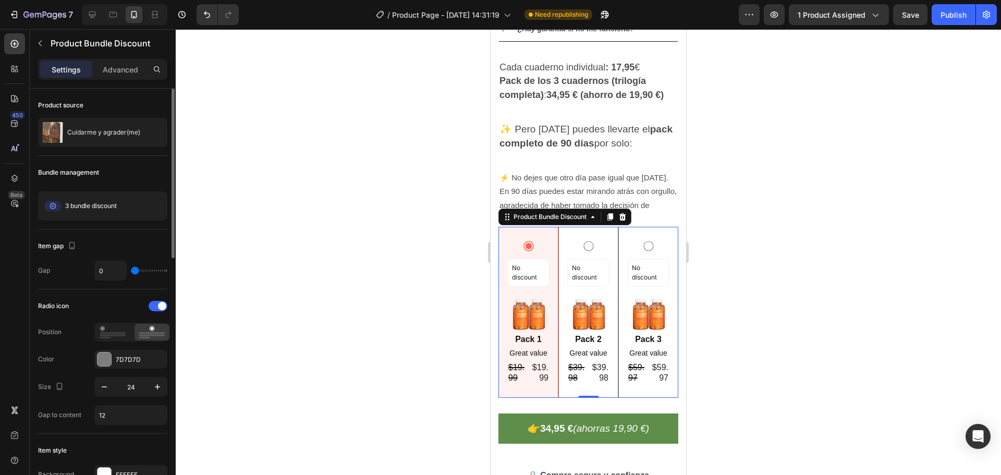
drag, startPoint x: 138, startPoint y: 273, endPoint x: 125, endPoint y: 283, distance: 16.1
type input "0"
click at [131, 272] on input "range" at bounding box center [149, 271] width 36 height 2
click at [122, 328] on icon at bounding box center [113, 332] width 27 height 13
click at [143, 325] on div at bounding box center [151, 332] width 35 height 17
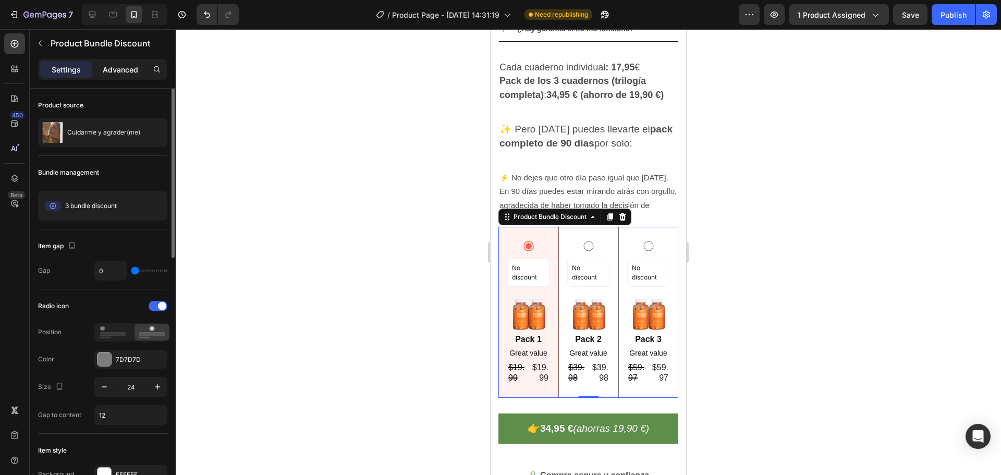
click at [126, 76] on div "Advanced" at bounding box center [120, 69] width 52 height 17
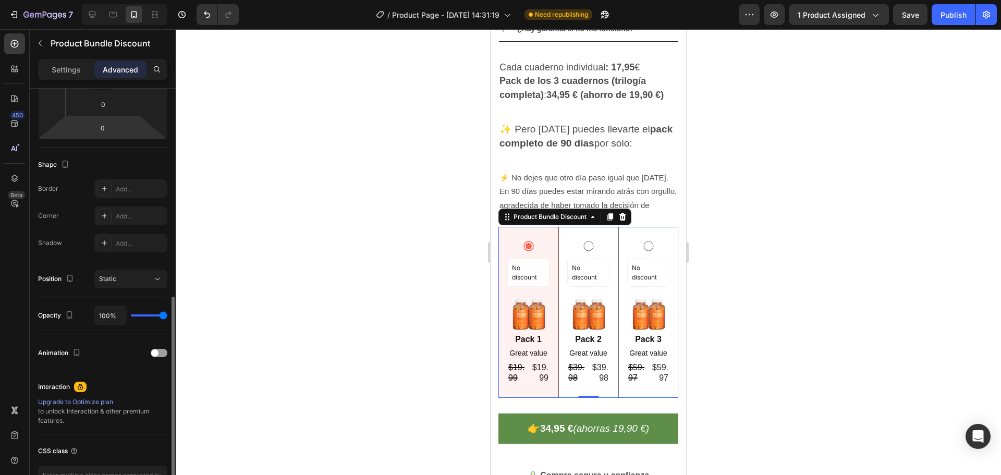
scroll to position [279, 0]
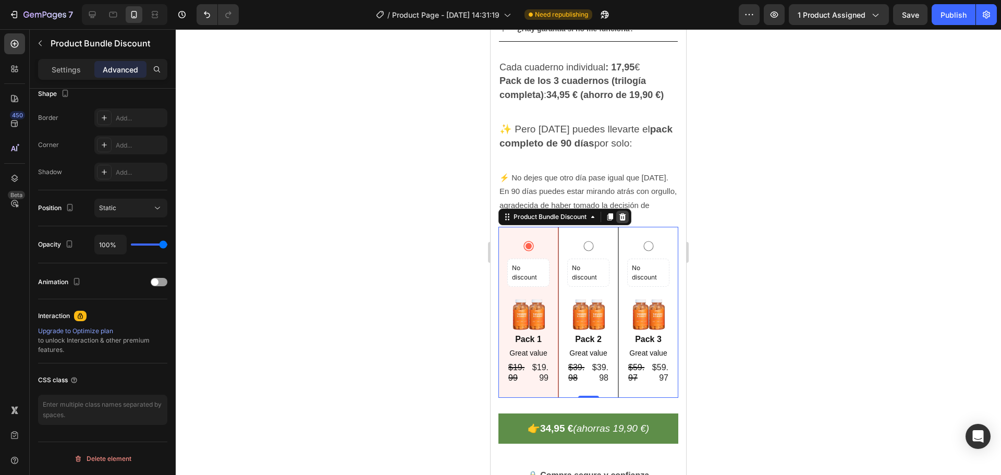
click at [626, 221] on icon at bounding box center [622, 216] width 7 height 7
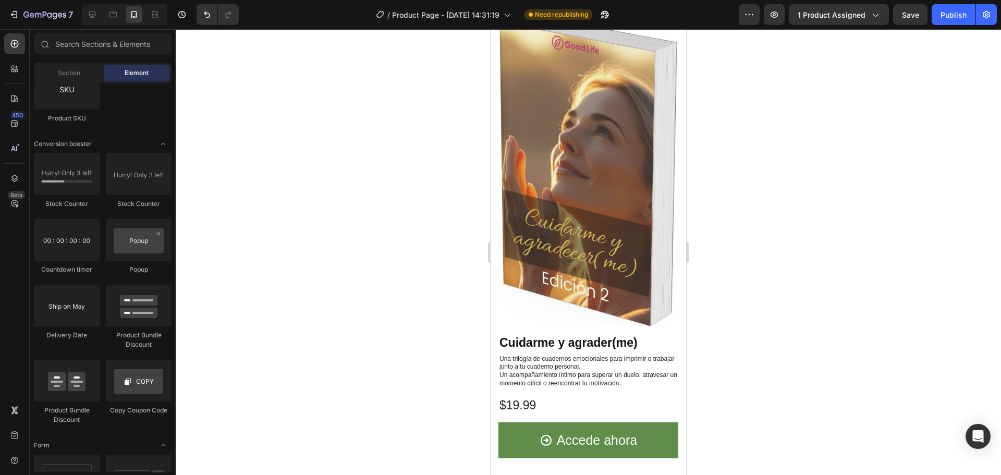
scroll to position [0, 0]
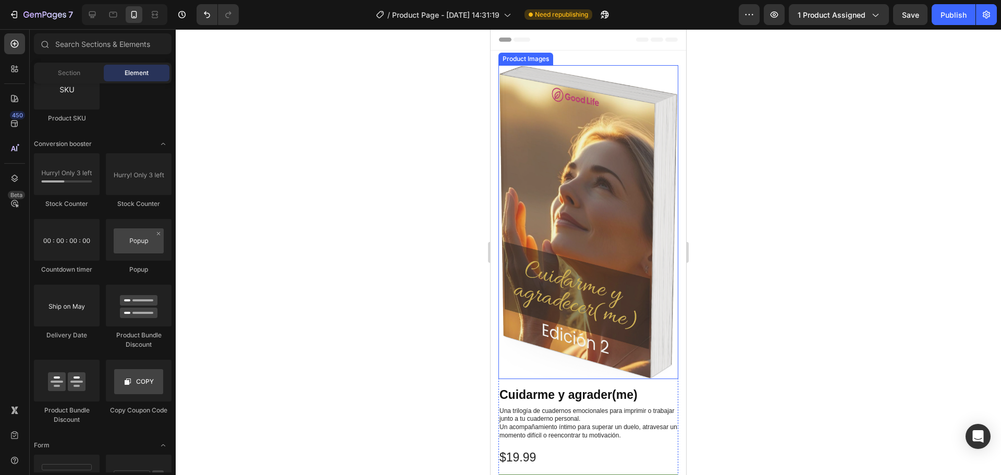
click at [604, 226] on img at bounding box center [588, 222] width 180 height 314
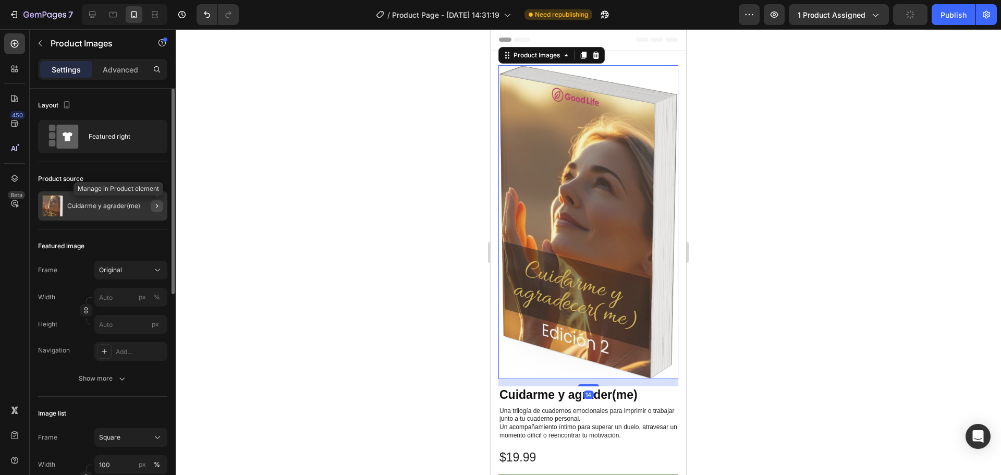
click at [157, 211] on button "button" at bounding box center [157, 206] width 13 height 13
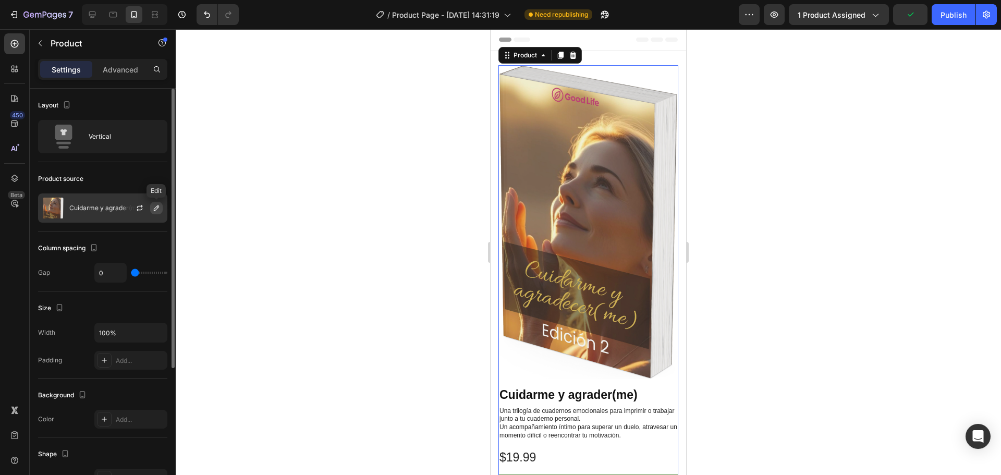
click at [153, 211] on icon "button" at bounding box center [156, 208] width 8 height 8
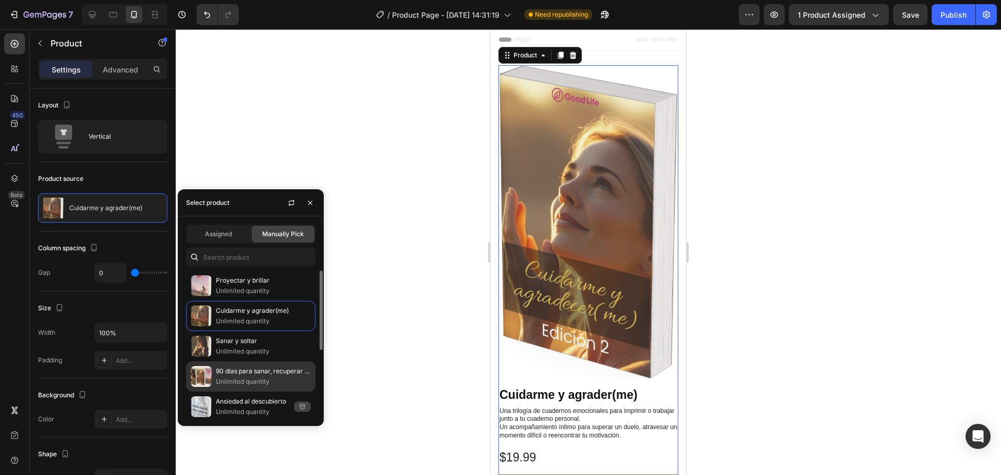
click at [280, 368] on p "90 días para sanar, recuperar tu fuerza y volver a brillar" at bounding box center [263, 371] width 95 height 10
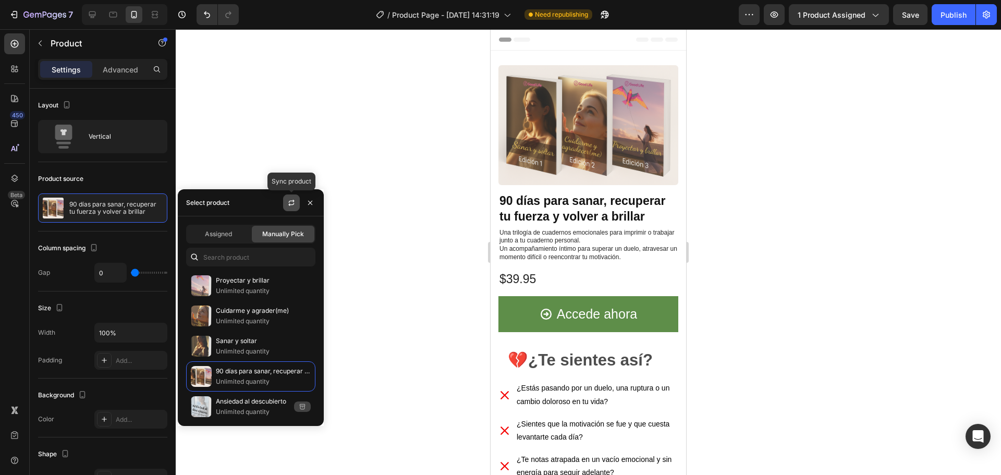
click at [293, 203] on icon "button" at bounding box center [291, 203] width 8 height 8
click at [314, 207] on button "button" at bounding box center [310, 202] width 17 height 17
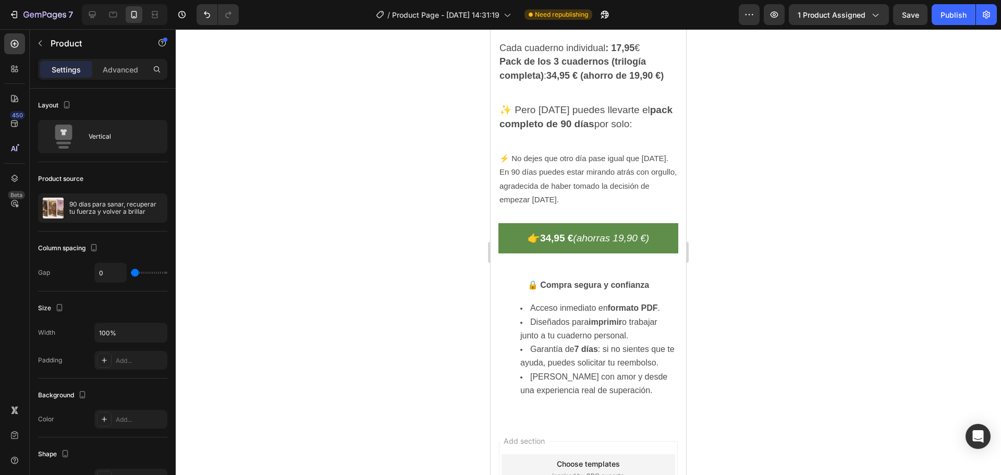
scroll to position [3226, 0]
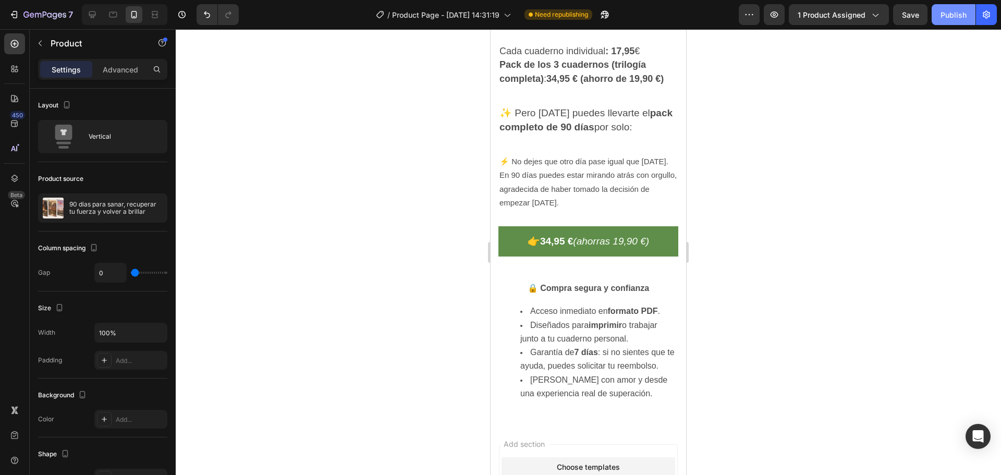
click at [952, 11] on div "Publish" at bounding box center [953, 14] width 26 height 11
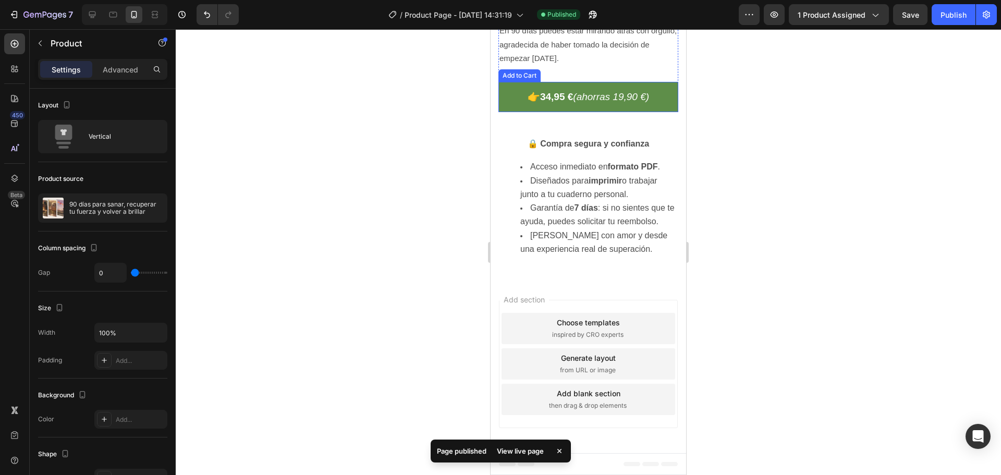
scroll to position [3383, 0]
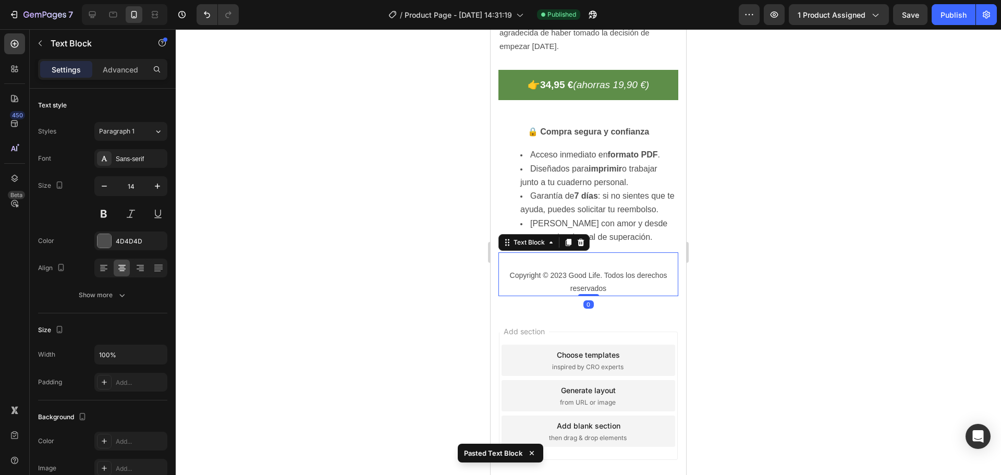
click at [733, 235] on div at bounding box center [588, 252] width 825 height 446
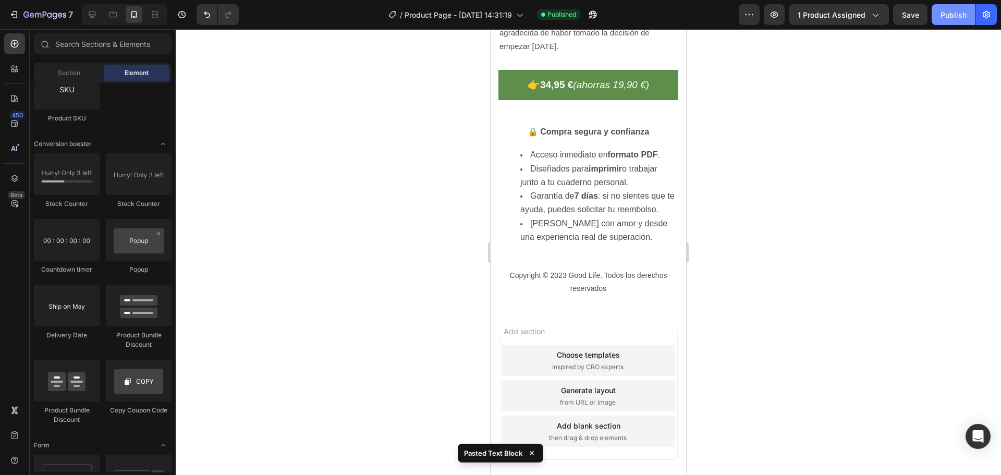
click at [959, 13] on div "Publish" at bounding box center [953, 14] width 26 height 11
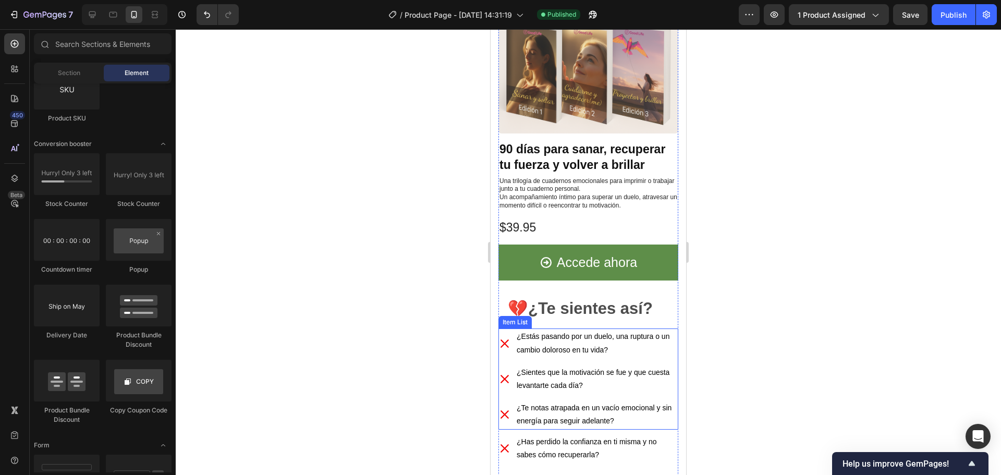
scroll to position [0, 0]
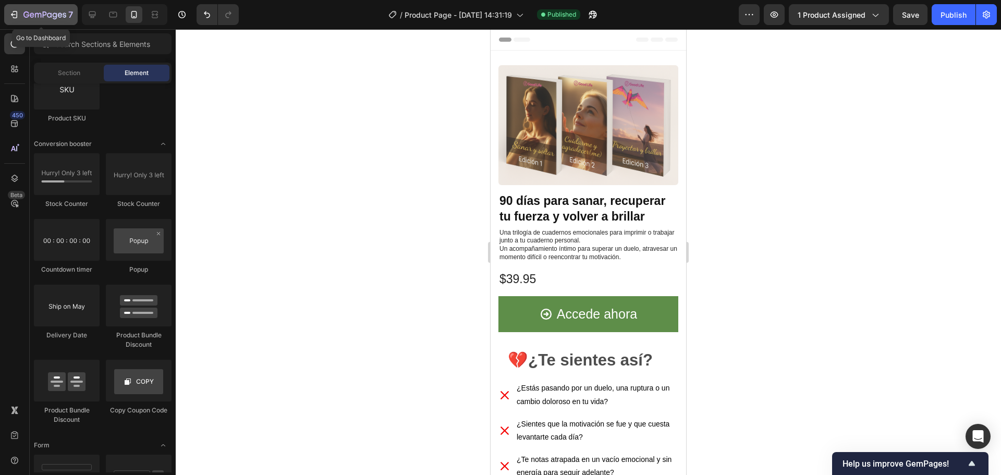
click at [31, 14] on icon "button" at bounding box center [32, 15] width 5 height 5
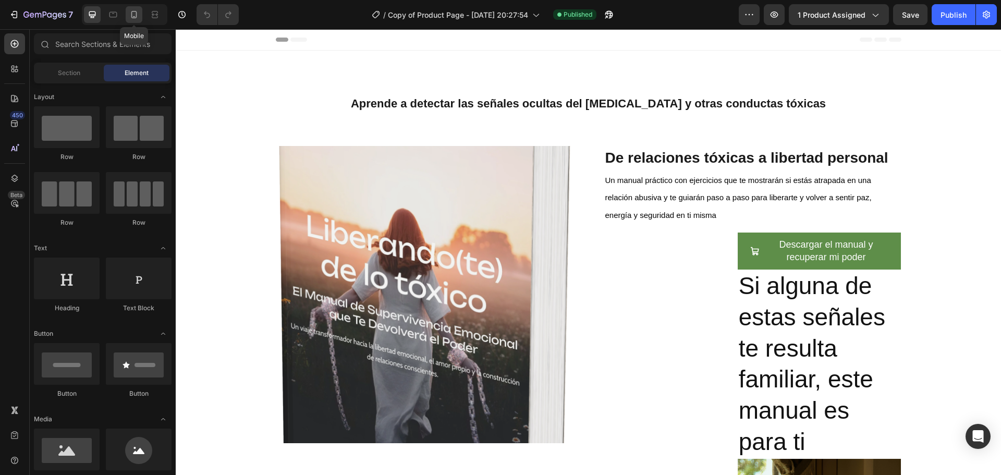
click at [135, 14] on icon at bounding box center [134, 14] width 10 height 10
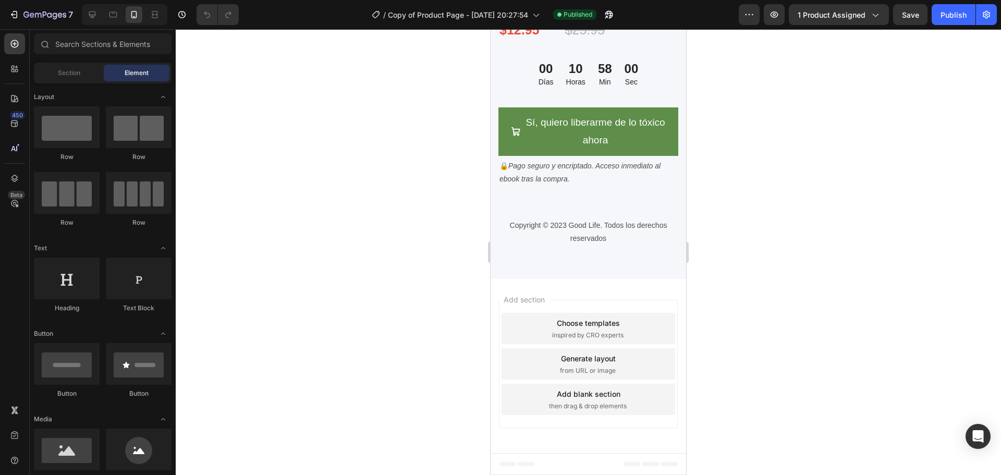
scroll to position [4076, 0]
click at [572, 219] on p "Copyright © 2023 Good Life. Todos los derechos reservados" at bounding box center [588, 232] width 178 height 26
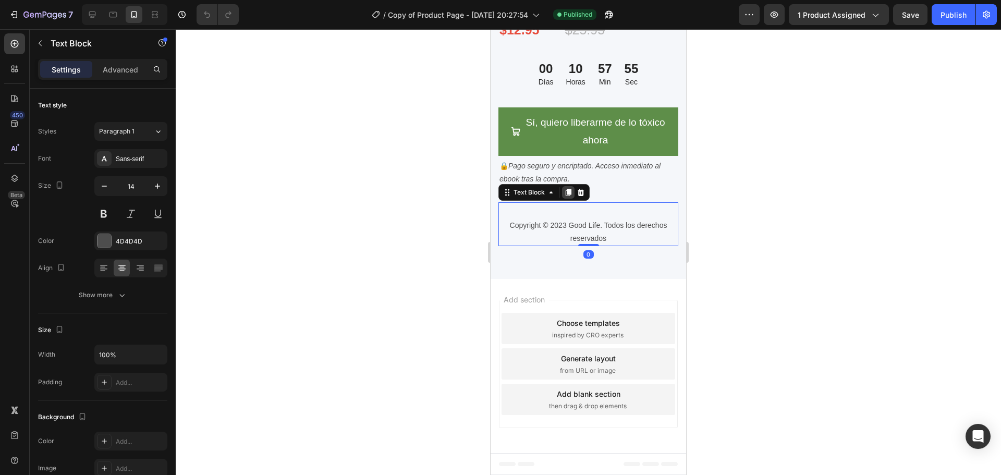
click at [566, 193] on icon at bounding box center [568, 192] width 8 height 8
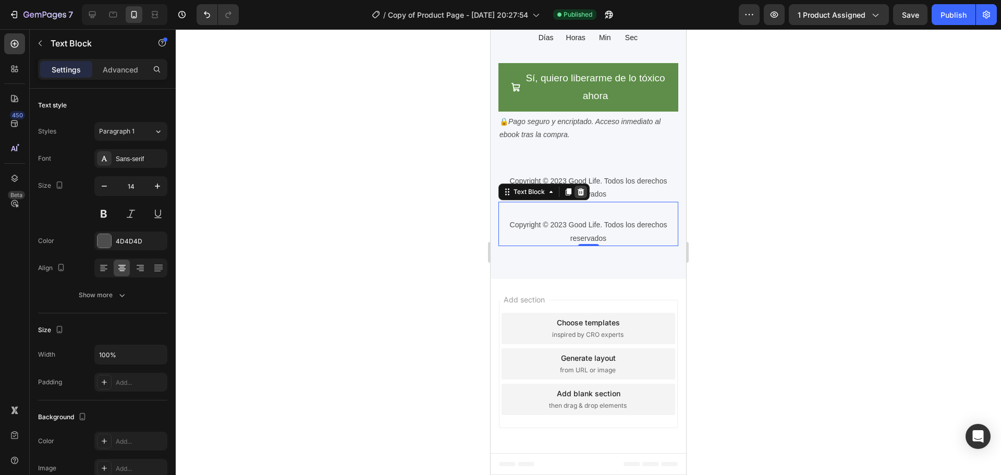
click at [577, 196] on icon at bounding box center [581, 192] width 8 height 8
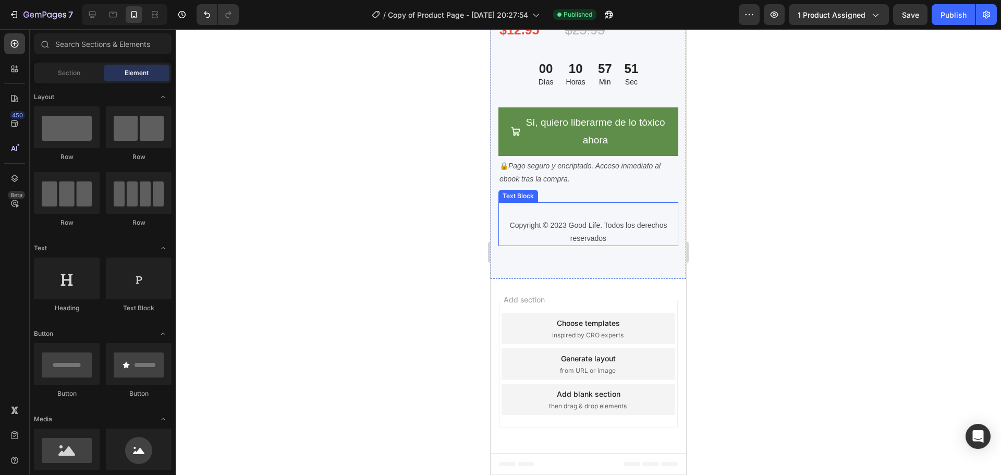
click at [586, 230] on p "Copyright © 2023 Good Life. Todos los derechos reservados" at bounding box center [588, 232] width 178 height 26
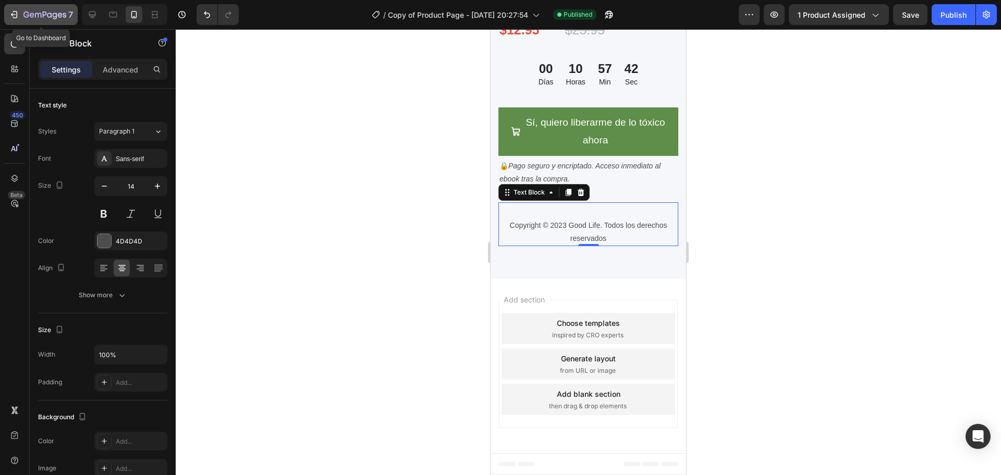
click at [23, 17] on icon "button" at bounding box center [44, 15] width 43 height 9
